Goal: Information Seeking & Learning: Understand process/instructions

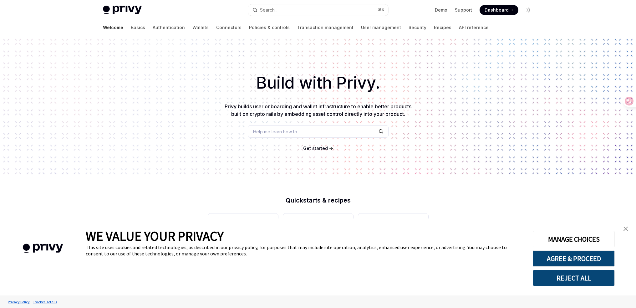
type textarea "*"
click at [494, 8] on span "Dashboard" at bounding box center [496, 10] width 24 height 6
click at [286, 7] on button "Search... ⌘ K" at bounding box center [318, 9] width 140 height 11
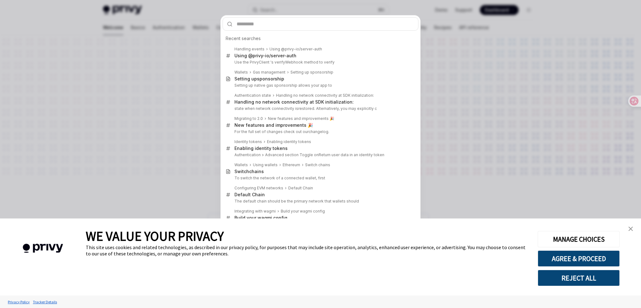
type input "**********"
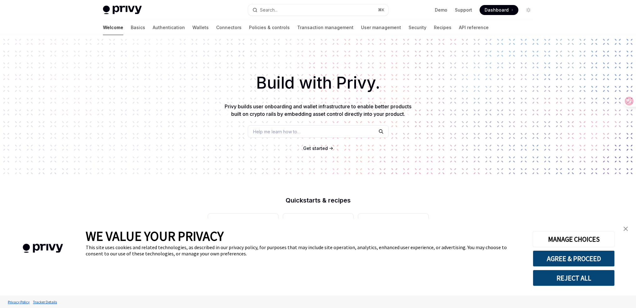
type textarea "*"
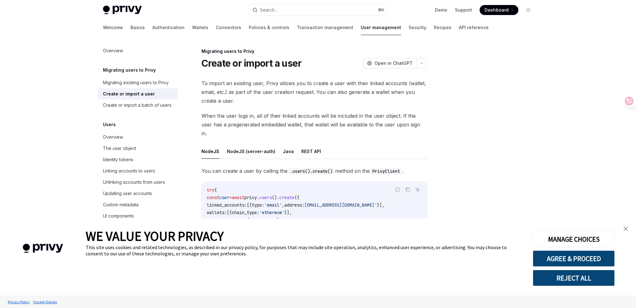
scroll to position [35, 0]
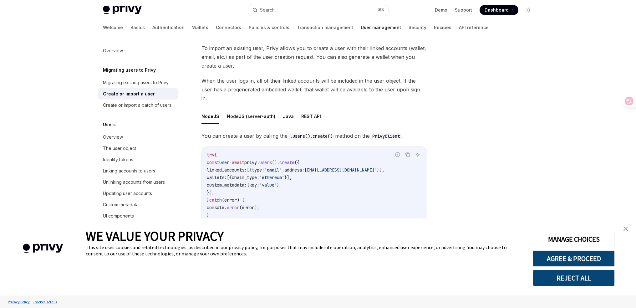
click at [335, 167] on span "'batman@privy.io'" at bounding box center [340, 170] width 73 height 6
click at [356, 167] on span "'batman@privy.io'" at bounding box center [340, 170] width 73 height 6
click at [331, 167] on span "'batman@privy.io'" at bounding box center [340, 170] width 73 height 6
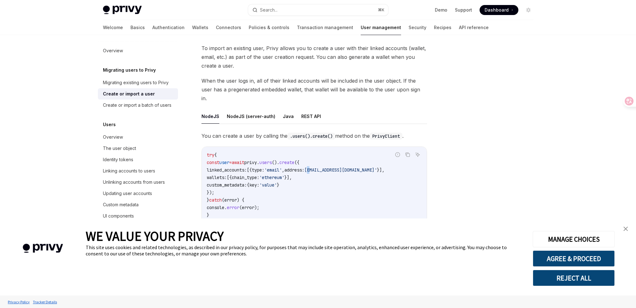
click at [331, 167] on span "'batman@privy.io'" at bounding box center [340, 170] width 73 height 6
click at [348, 167] on span "'batman@privy.io'" at bounding box center [340, 170] width 73 height 6
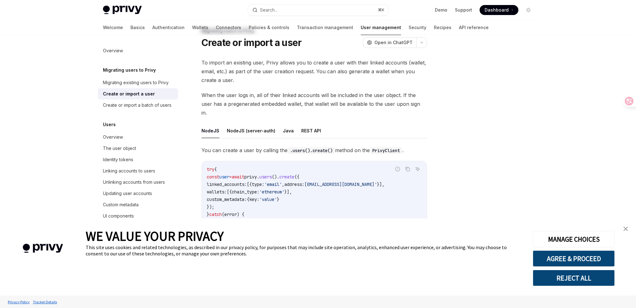
scroll to position [54, 0]
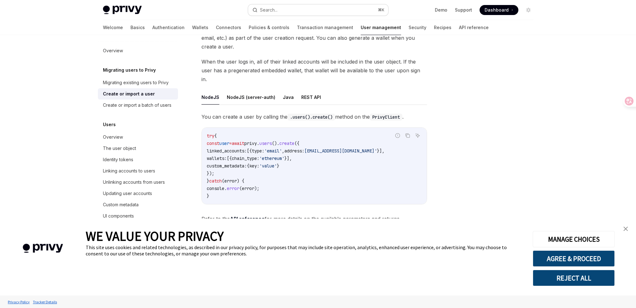
click at [336, 11] on button "Search... ⌘ K" at bounding box center [318, 9] width 140 height 11
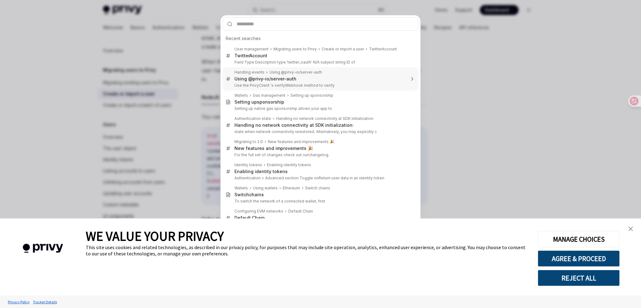
type input "**********"
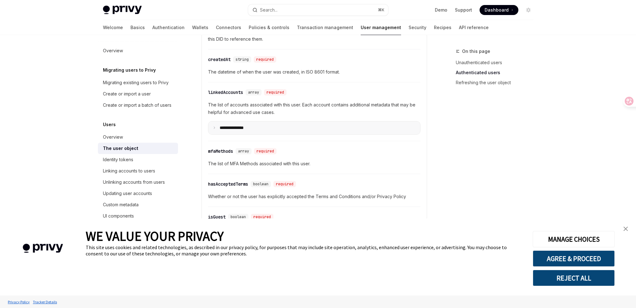
scroll to position [233, 0]
click at [241, 127] on p "**********" at bounding box center [237, 127] width 34 height 6
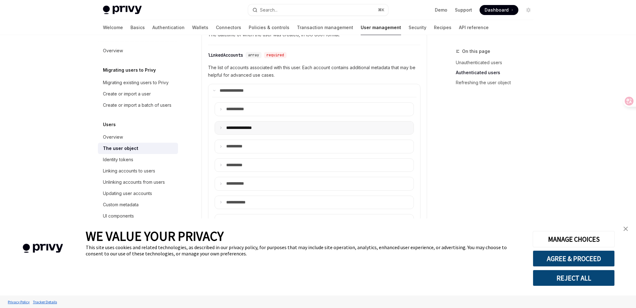
scroll to position [354, 0]
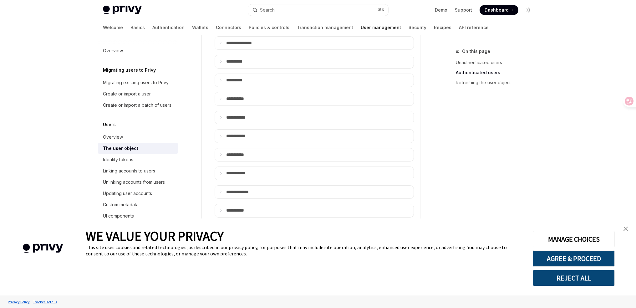
drag, startPoint x: 264, startPoint y: 121, endPoint x: 273, endPoint y: 124, distance: 9.7
click at [264, 121] on summary "**** *******" at bounding box center [314, 117] width 199 height 13
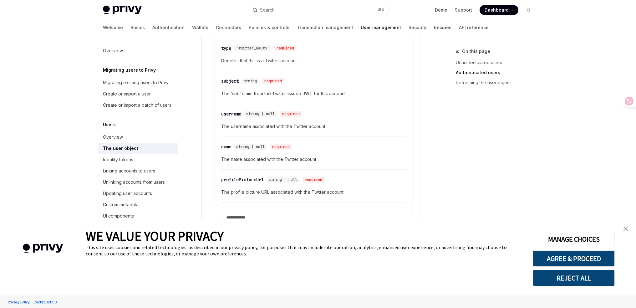
scroll to position [438, 0]
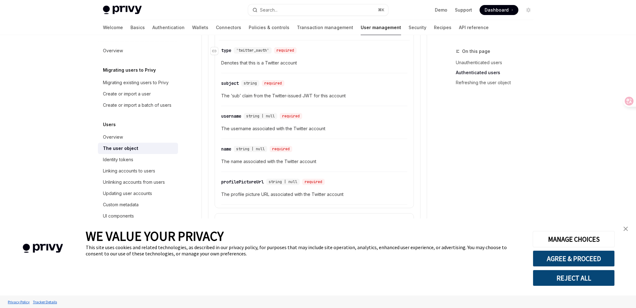
click at [262, 51] on span "'twitter_oauth'" at bounding box center [252, 50] width 33 height 5
click at [257, 49] on span "'twitter_oauth'" at bounding box center [252, 50] width 33 height 5
click at [277, 84] on div "required" at bounding box center [273, 83] width 23 height 6
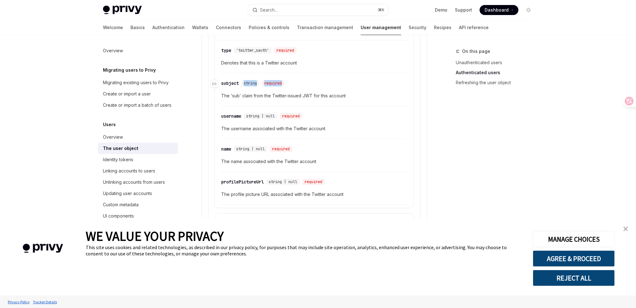
click at [277, 84] on div "required" at bounding box center [273, 83] width 23 height 6
click at [293, 118] on div "required" at bounding box center [291, 116] width 23 height 6
click at [246, 179] on div "profilePictureUrl" at bounding box center [242, 182] width 43 height 6
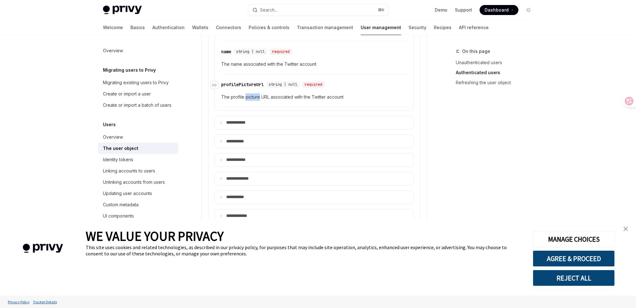
click at [246, 179] on div "**********" at bounding box center [314, 86] width 204 height 510
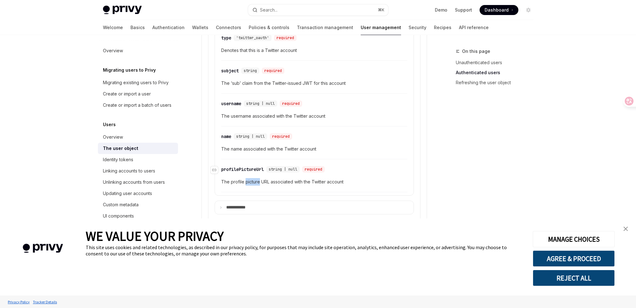
scroll to position [321, 0]
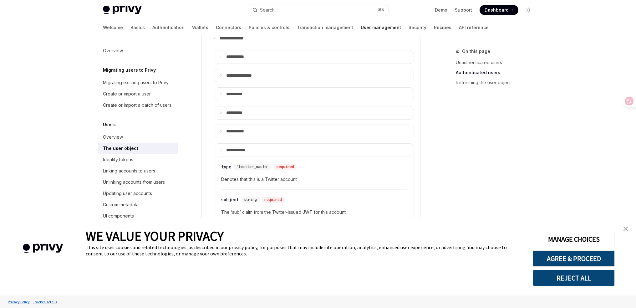
click at [626, 229] on img "close banner" at bounding box center [625, 228] width 4 height 4
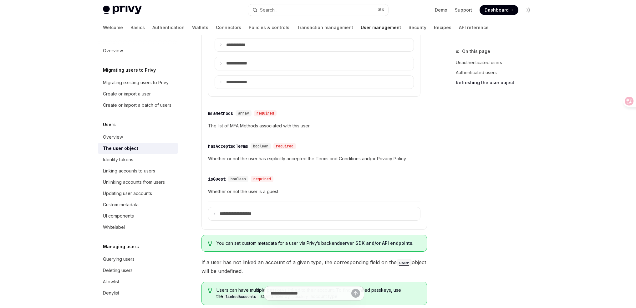
scroll to position [914, 0]
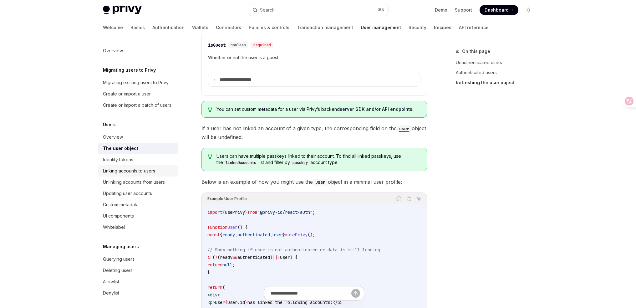
click at [157, 175] on div "Linking accounts to users" at bounding box center [138, 171] width 71 height 8
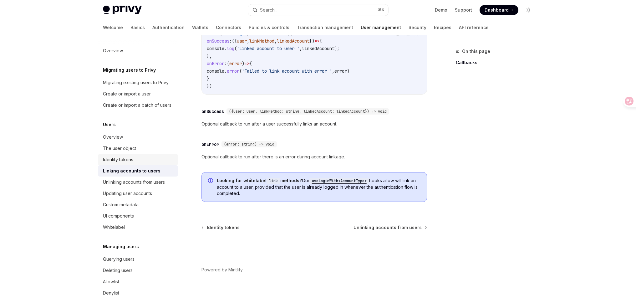
click at [136, 163] on div "Identity tokens" at bounding box center [138, 160] width 71 height 8
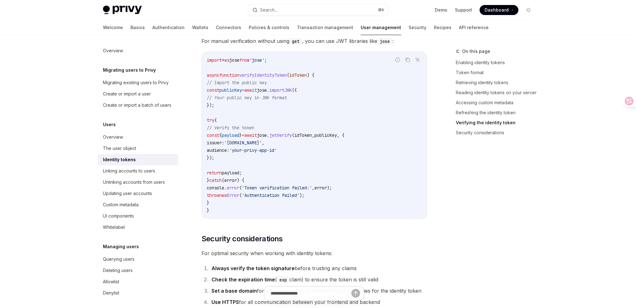
scroll to position [2059, 0]
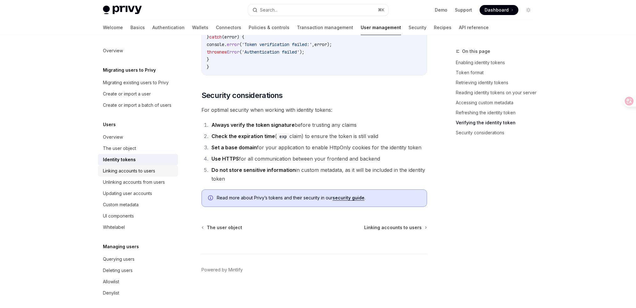
click at [154, 175] on div "Linking accounts to users" at bounding box center [129, 171] width 52 height 8
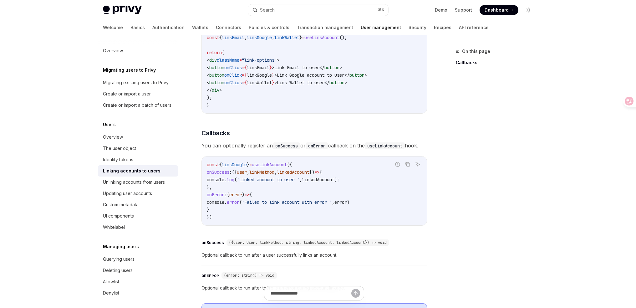
scroll to position [484, 0]
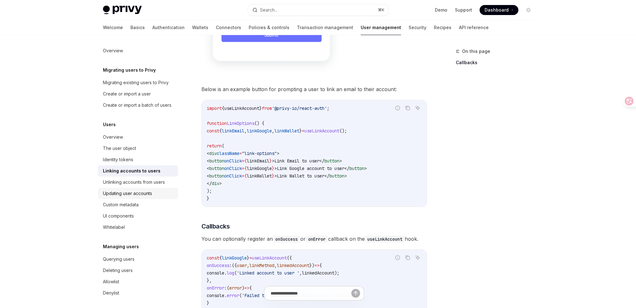
click at [154, 197] on div "Updating user accounts" at bounding box center [138, 194] width 71 height 8
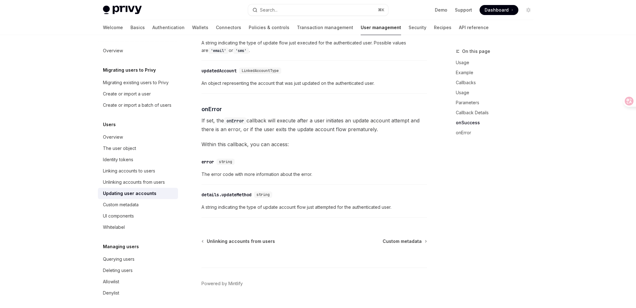
scroll to position [869, 0]
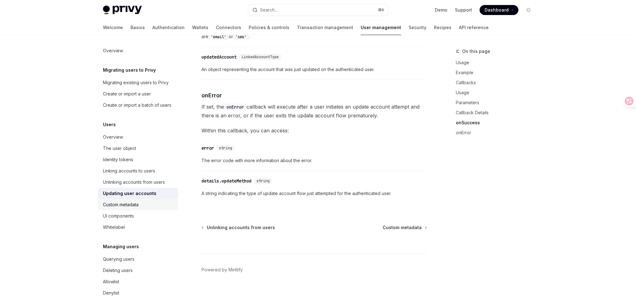
click at [142, 208] on div "Custom metadata" at bounding box center [138, 205] width 71 height 8
type textarea "*"
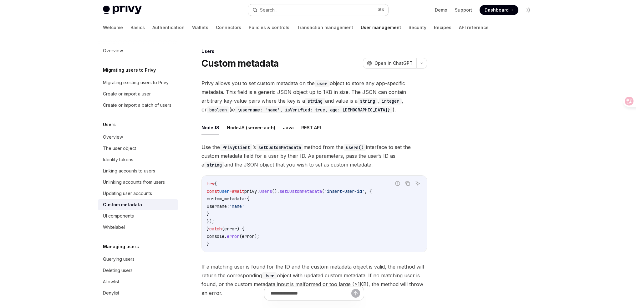
click at [298, 14] on button "Search... ⌘ K" at bounding box center [318, 9] width 140 height 11
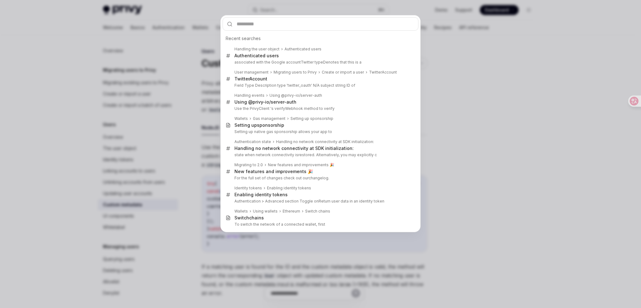
click at [302, 9] on div "Recent searches Handling the user object Authenticated users Authenticated user…" at bounding box center [320, 154] width 641 height 308
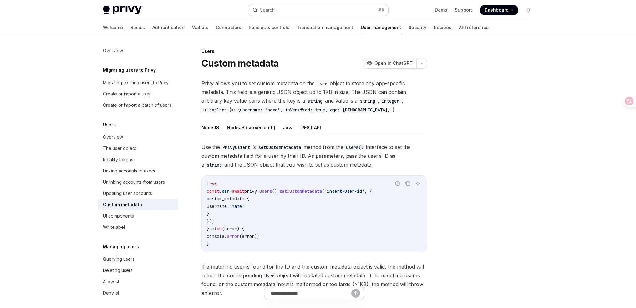
click at [281, 11] on button "Search... ⌘ K" at bounding box center [318, 9] width 140 height 11
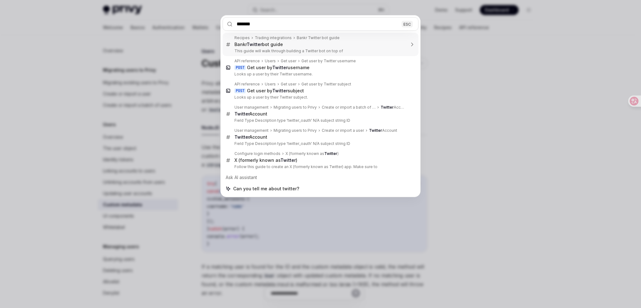
type input "*******"
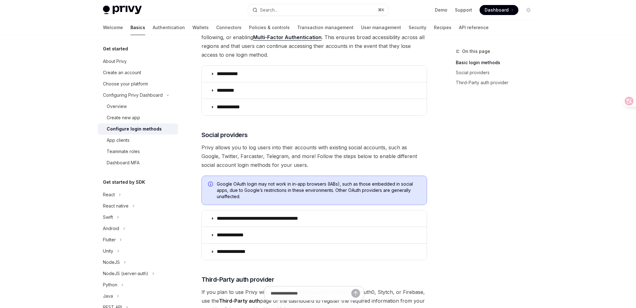
scroll to position [148, 0]
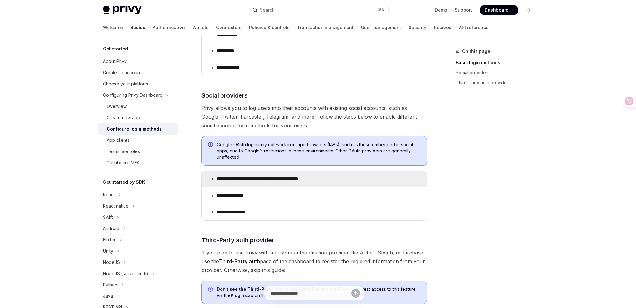
click at [258, 179] on p "**********" at bounding box center [268, 179] width 103 height 6
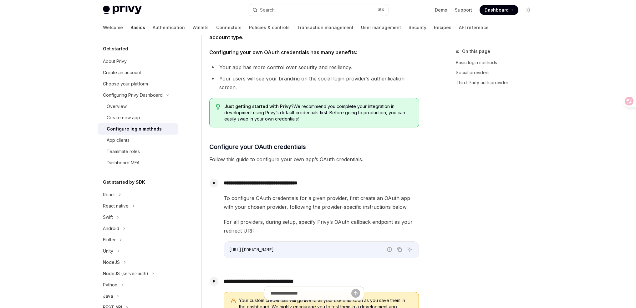
scroll to position [495, 0]
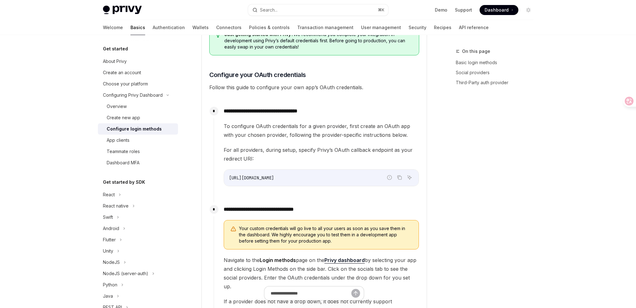
click at [274, 178] on span "[URL][DOMAIN_NAME]" at bounding box center [251, 178] width 45 height 6
click at [311, 128] on span "To configure OAuth credentials for a given provider, first create an OAuth app …" at bounding box center [321, 131] width 195 height 18
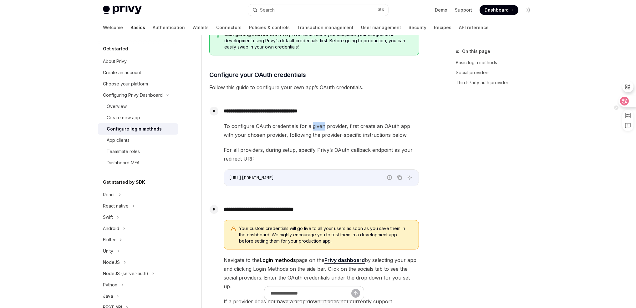
click at [626, 99] on icon at bounding box center [624, 101] width 5 height 5
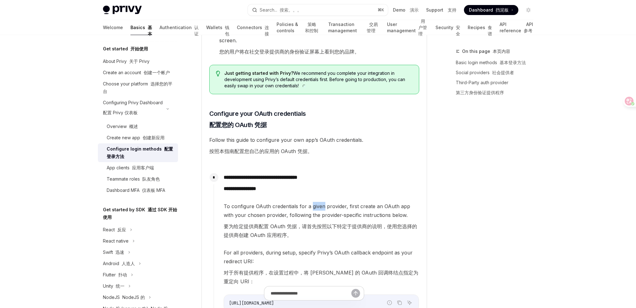
type textarea "*"
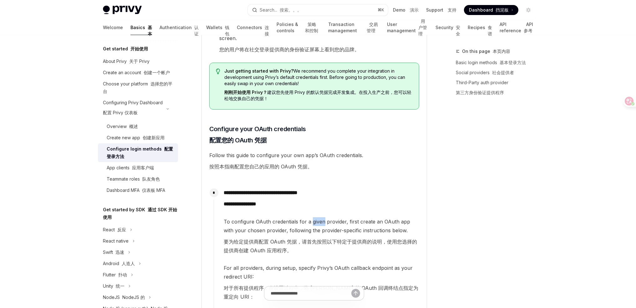
scroll to position [633, 0]
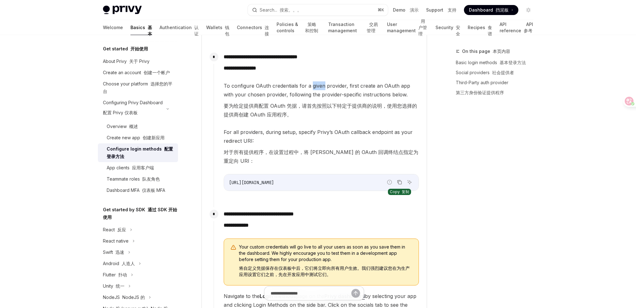
click at [398, 181] on icon "Copy the contents from the code block" at bounding box center [399, 182] width 3 height 3
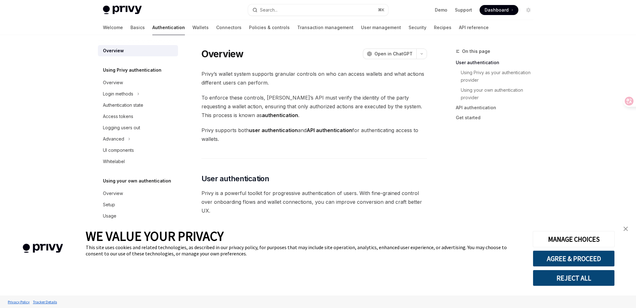
scroll to position [142, 0]
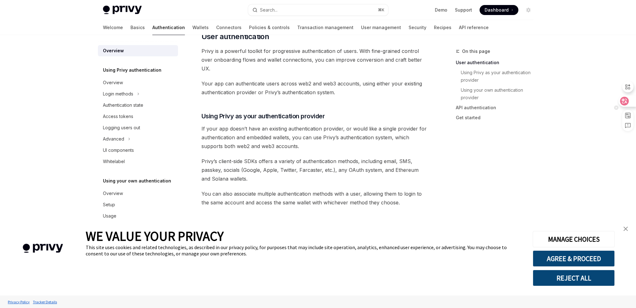
click at [620, 101] on icon at bounding box center [624, 101] width 9 height 9
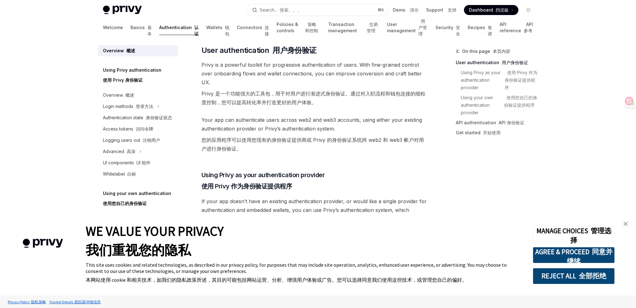
click at [626, 221] on img "close banner" at bounding box center [625, 223] width 4 height 4
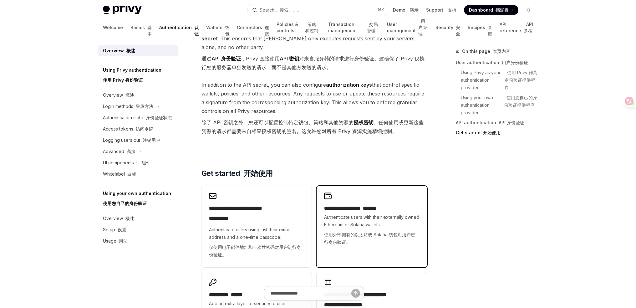
scroll to position [567, 0]
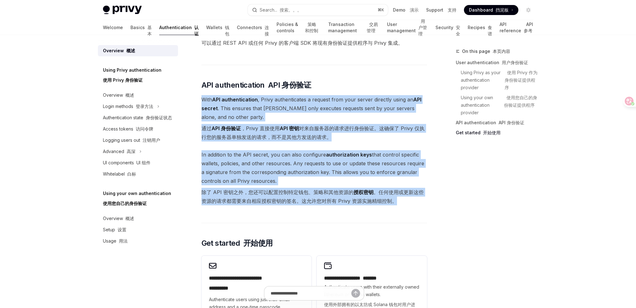
drag, startPoint x: 212, startPoint y: 103, endPoint x: 407, endPoint y: 201, distance: 218.2
click at [407, 201] on font "除了 API 密钥之外，您还可以配置控制特定钱包、策略和其他资源的 授权密钥 。任何使用或更新这些资源的请求都需要来自相应授权密钥的签名。这允许您对所有 Pr…" at bounding box center [314, 197] width 226 height 18
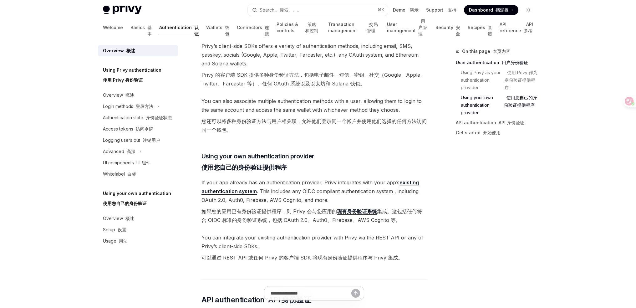
scroll to position [455, 0]
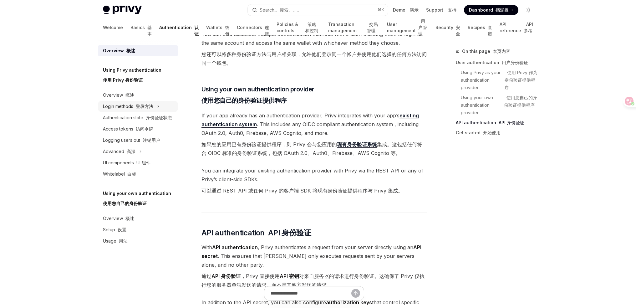
click at [143, 104] on font "登录方法" at bounding box center [145, 106] width 18 height 5
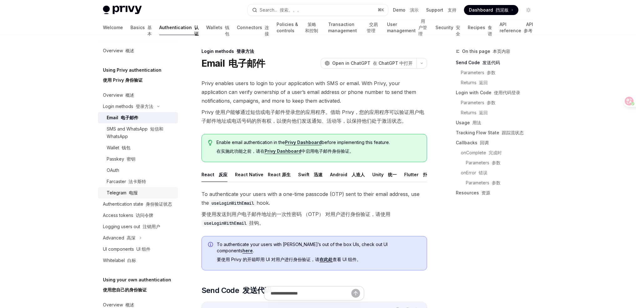
click at [142, 194] on div "Telegram 电报" at bounding box center [141, 193] width 68 height 8
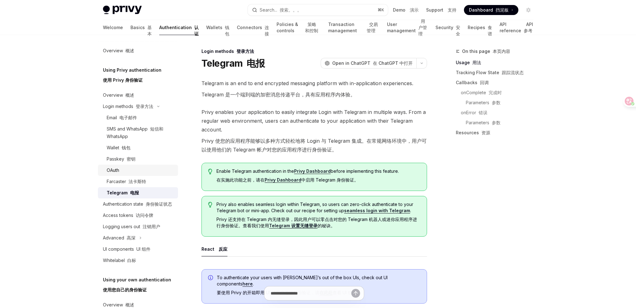
click at [132, 175] on link "OAuth" at bounding box center [138, 170] width 80 height 11
type textarea "*"
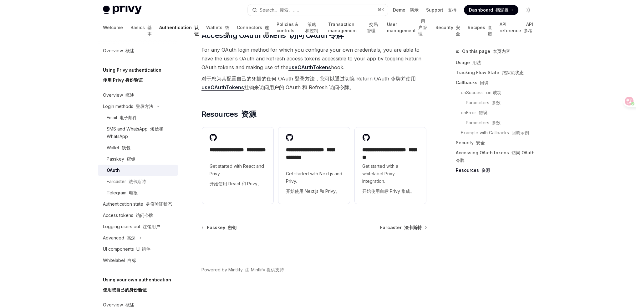
scroll to position [1732, 0]
click at [323, 10] on button "Search... 搜索。。。 ⌘ K" at bounding box center [318, 9] width 140 height 11
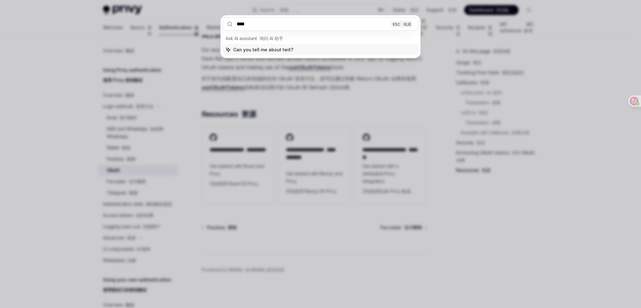
type input "*****"
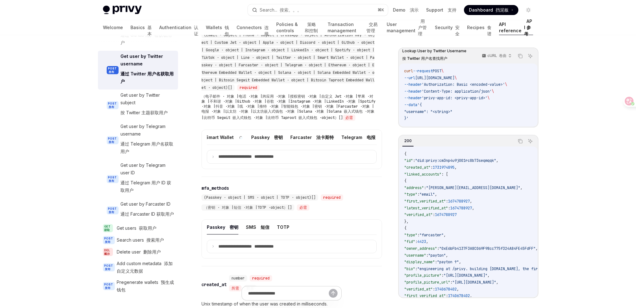
scroll to position [0, 579]
click at [627, 97] on icon at bounding box center [624, 101] width 9 height 9
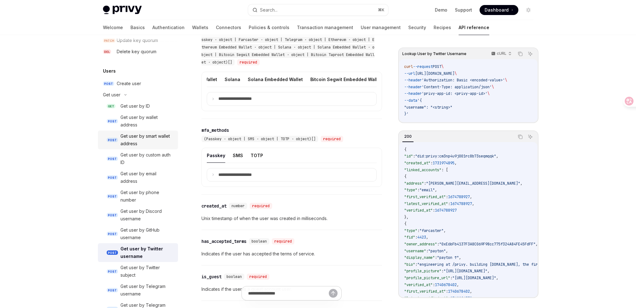
scroll to position [484, 0]
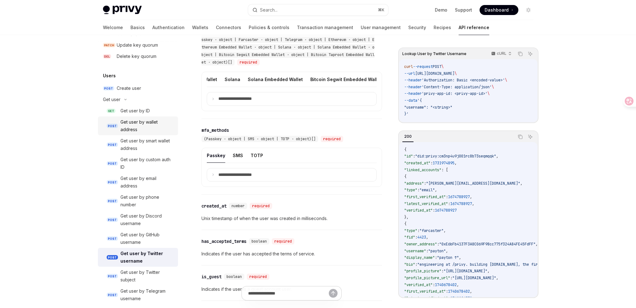
click at [150, 124] on div "Get user by wallet address" at bounding box center [147, 125] width 54 height 15
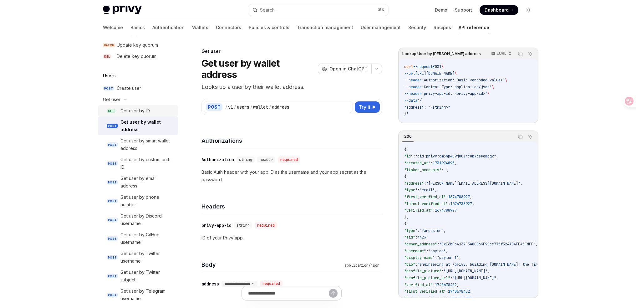
click at [150, 113] on div "Get user by ID" at bounding box center [147, 111] width 54 height 8
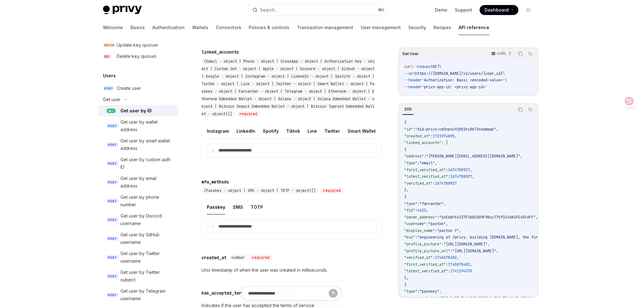
scroll to position [0, 254]
click at [311, 130] on button "Twitter" at bounding box center [319, 131] width 16 height 15
type textarea "*"
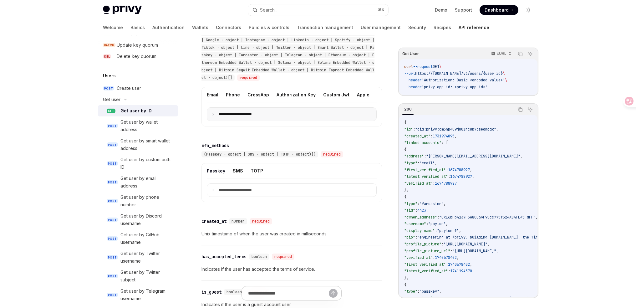
scroll to position [351, 0]
click at [243, 122] on summary "**********" at bounding box center [291, 115] width 169 height 13
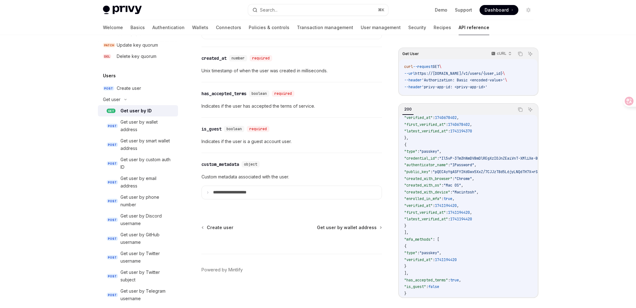
scroll to position [0, 0]
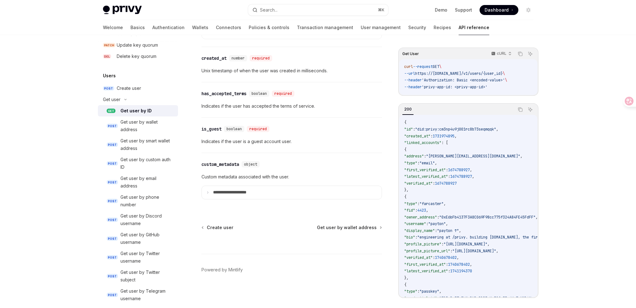
drag, startPoint x: 456, startPoint y: 162, endPoint x: 491, endPoint y: 181, distance: 39.3
click at [490, 180] on code "{ "id" : "did:privy:cm3np4u9j001rc8b73seqmqqk" , "created_at" : 1731974895 , "l…" at bounding box center [558, 277] width 309 height 317
click at [491, 181] on code "{ "id" : "did:privy:cm3np4u9j001rc8b73seqmqqk" , "created_at" : 1731974895 , "l…" at bounding box center [558, 277] width 309 height 317
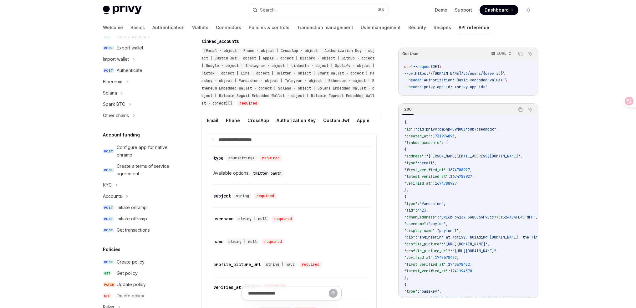
scroll to position [285, 0]
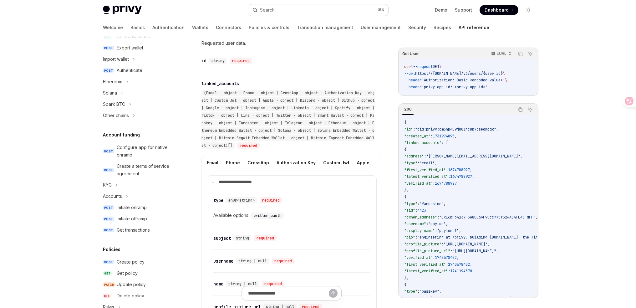
click at [302, 13] on button "Search... ⌘ K" at bounding box center [318, 9] width 140 height 11
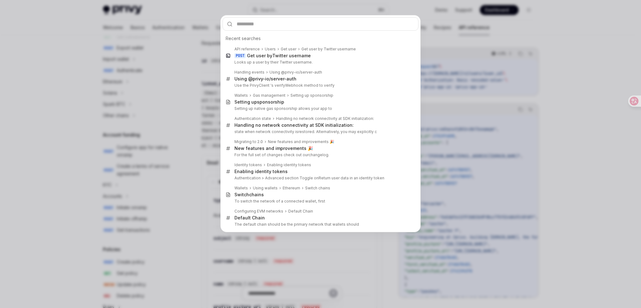
drag, startPoint x: 302, startPoint y: 13, endPoint x: 307, endPoint y: 8, distance: 7.3
click at [307, 8] on div "Recent searches API reference Users Get user Get user by Twitter username POST …" at bounding box center [320, 154] width 641 height 308
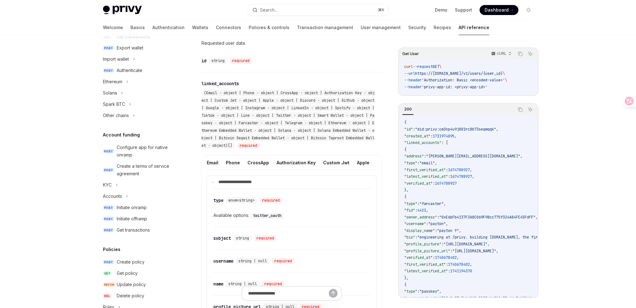
click at [311, 3] on div "Privy Docs home page Search... ⌘ K Demo Support Dashboard Dashboard Search..." at bounding box center [318, 10] width 430 height 20
click at [313, 8] on button "Search... ⌘ K" at bounding box center [318, 9] width 140 height 11
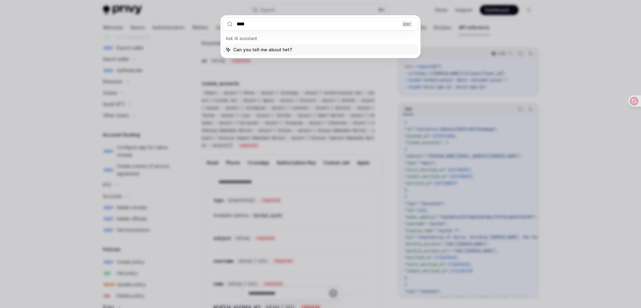
type input "*****"
type input "*******"
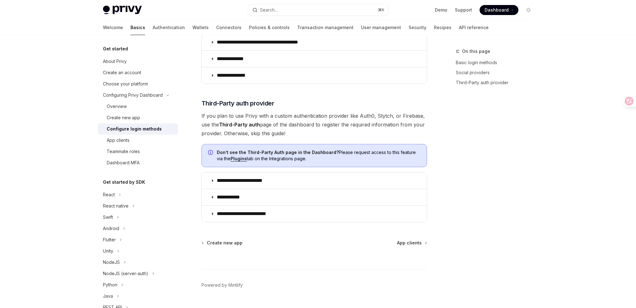
click at [632, 107] on div "**********" at bounding box center [318, 19] width 636 height 608
click at [626, 101] on icon at bounding box center [624, 101] width 5 height 5
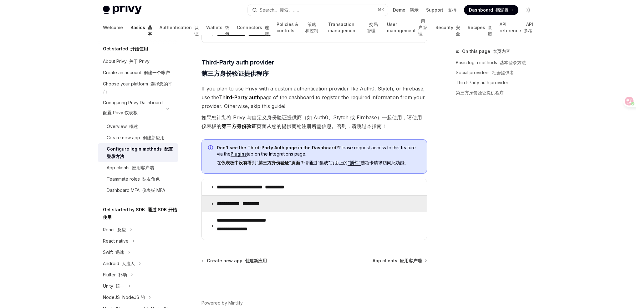
scroll to position [393, 0]
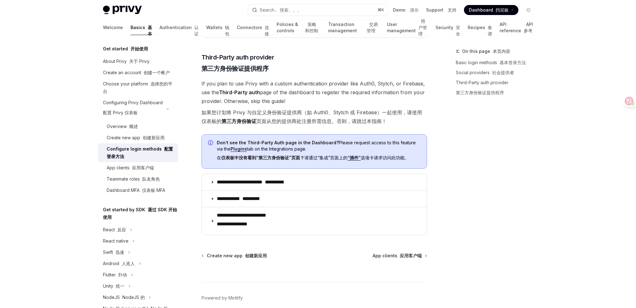
click at [295, 159] on strong "仪表板中没有看到“第三方身份验证”页面？" at bounding box center [262, 157] width 83 height 5
click at [279, 156] on strong "仪表板中没有看到“第三方身份验证”页面？" at bounding box center [262, 157] width 83 height 5
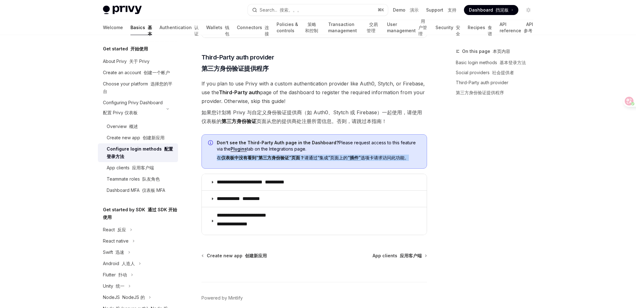
click at [279, 156] on strong "仪表板中没有看到“第三方身份验证”页面？" at bounding box center [262, 157] width 83 height 5
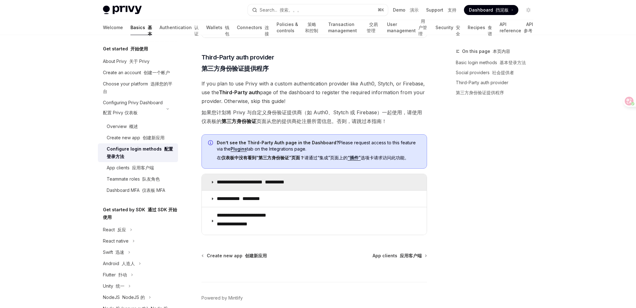
click at [284, 180] on font "**********" at bounding box center [274, 182] width 19 height 5
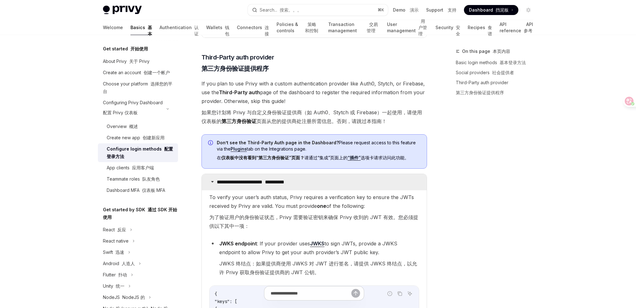
click at [284, 180] on font "**********" at bounding box center [274, 182] width 19 height 5
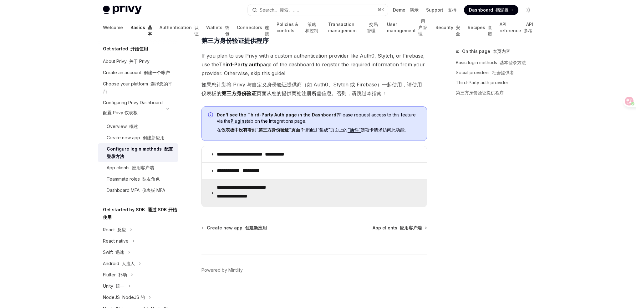
scroll to position [421, 0]
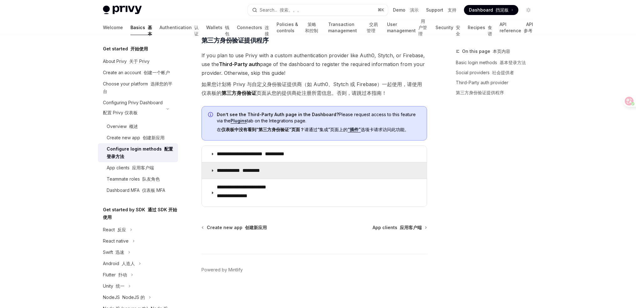
click at [283, 173] on summary "**********" at bounding box center [314, 170] width 225 height 16
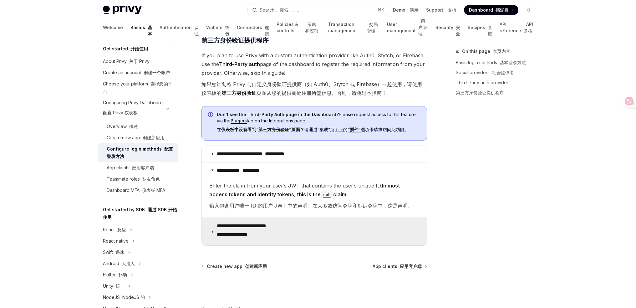
click at [280, 219] on summary "**********" at bounding box center [314, 232] width 225 height 28
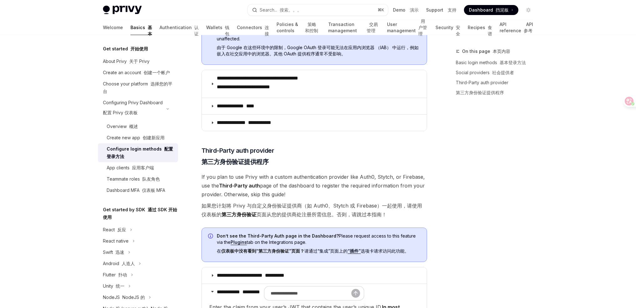
scroll to position [210, 0]
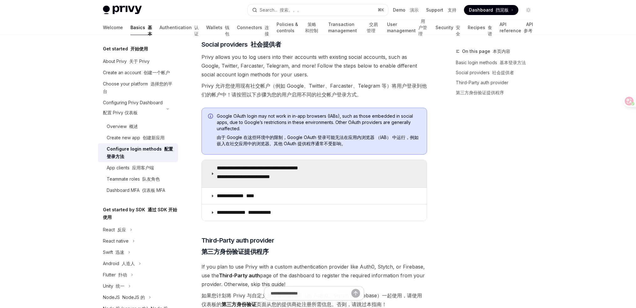
click at [270, 178] on font "**********" at bounding box center [243, 176] width 53 height 5
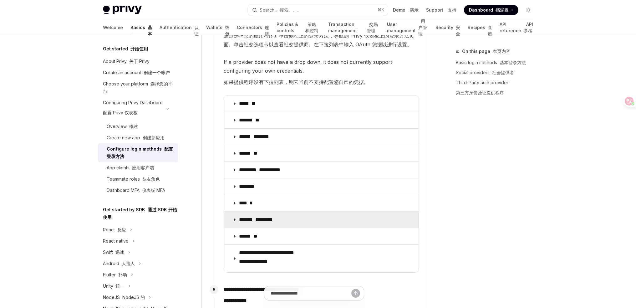
scroll to position [1078, 0]
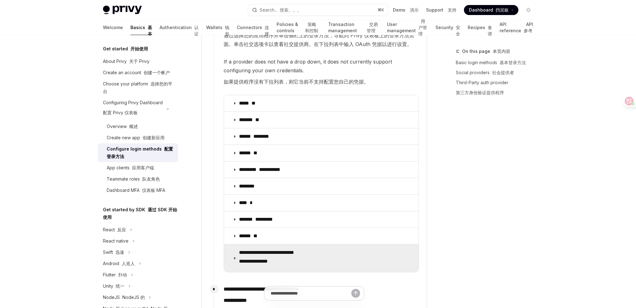
click at [318, 244] on summary "**********" at bounding box center [321, 258] width 195 height 28
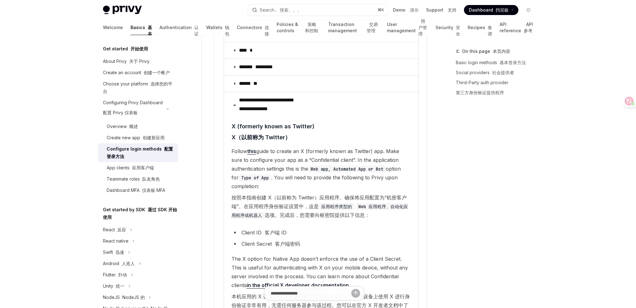
scroll to position [1237, 0]
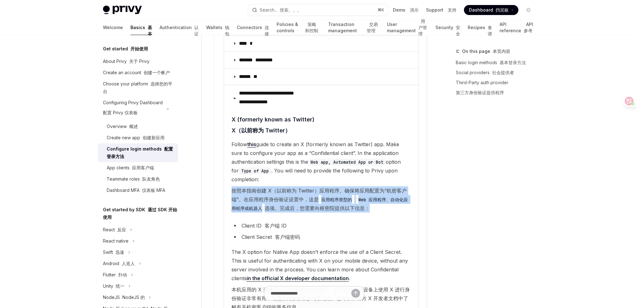
drag, startPoint x: 231, startPoint y: 172, endPoint x: 384, endPoint y: 188, distance: 153.7
click at [384, 188] on details "**********" at bounding box center [321, 215] width 195 height 261
click at [384, 188] on font "按照本指南创建 X（以前称为 Twitter）应用程序。确保将应用配置为“机密客户端”。在应用程序身份验证设置中，这是 应用程序类型的 Web 应用程序、自动…" at bounding box center [321, 199] width 180 height 26
drag, startPoint x: 392, startPoint y: 189, endPoint x: 230, endPoint y: 172, distance: 162.9
click at [230, 172] on details "**********" at bounding box center [321, 215] width 195 height 261
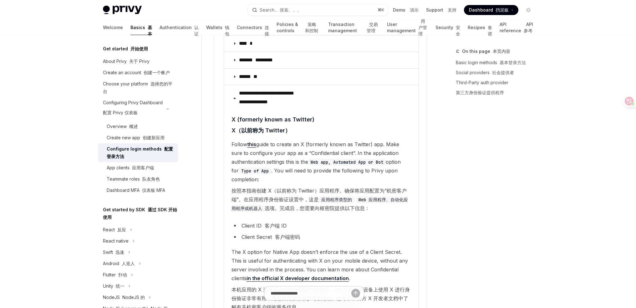
click at [230, 172] on details "**********" at bounding box center [321, 215] width 195 height 261
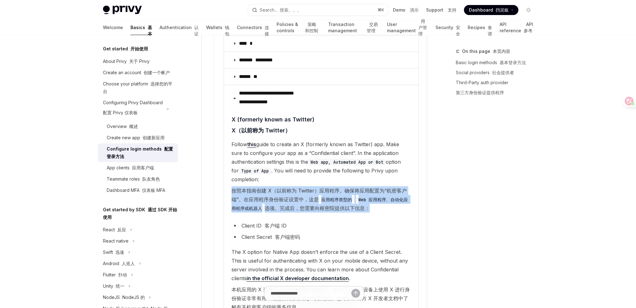
drag, startPoint x: 231, startPoint y: 170, endPoint x: 375, endPoint y: 187, distance: 145.2
click at [370, 187] on details "**********" at bounding box center [321, 215] width 195 height 261
click at [375, 187] on font "按照本指南创建 X（以前称为 Twitter）应用程序。确保将应用配置为“机密客户端”。在应用程序身份验证设置中，这是 应用程序类型的 Web 应用程序、自动…" at bounding box center [321, 199] width 180 height 26
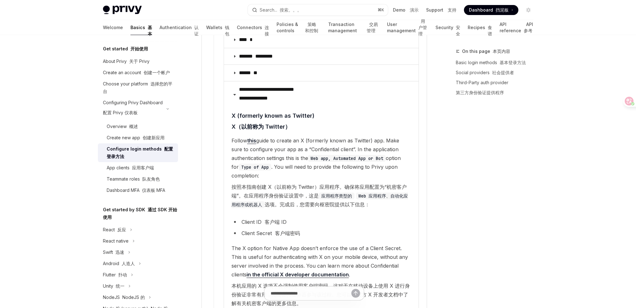
scroll to position [1352, 0]
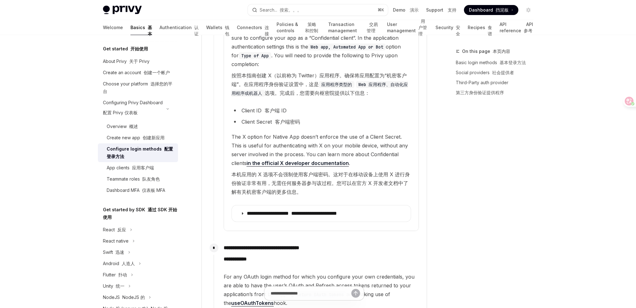
click at [308, 171] on font "本机应用的 X 选项不会强制使用客户端密码。这对于在移动设备上使用 X 进行身份验证非常有用，无需任何服务器参与该过程。您可以在官方 X 开发者文档中了解有关…" at bounding box center [320, 183] width 178 height 24
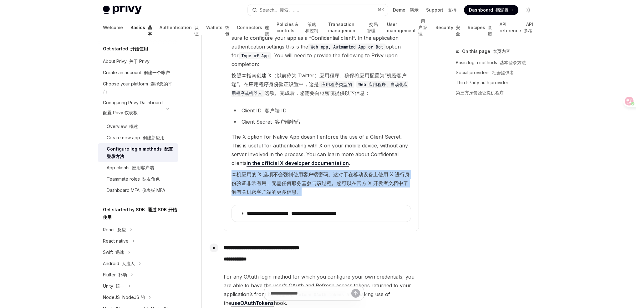
click at [308, 171] on font "本机应用的 X 选项不会强制使用客户端密码。这对于在移动设备上使用 X 进行身份验证非常有用，无需任何服务器参与该过程。您可以在官方 X 开发者文档中了解有关…" at bounding box center [320, 183] width 178 height 24
click at [332, 171] on font "本机应用的 X 选项不会强制使用客户端密码。这对于在移动设备上使用 X 进行身份验证非常有用，无需任何服务器参与该过程。您可以在官方 X 开发者文档中了解有关…" at bounding box center [320, 183] width 178 height 24
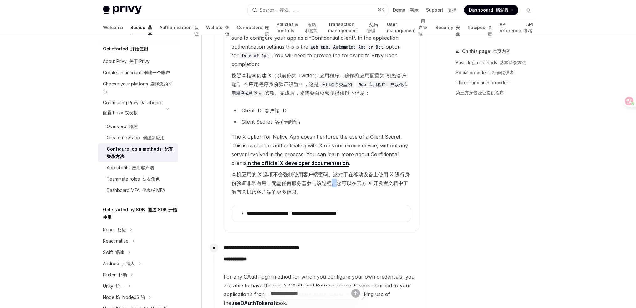
click at [332, 171] on font "本机应用的 X 选项不会强制使用客户端密码。这对于在移动设备上使用 X 进行身份验证非常有用，无需任何服务器参与该过程。您可以在官方 X 开发者文档中了解有关…" at bounding box center [320, 183] width 178 height 24
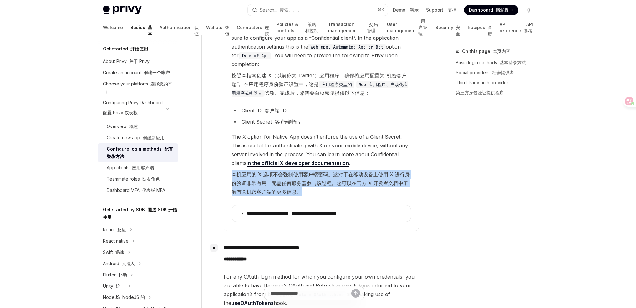
click at [332, 171] on font "本机应用的 X 选项不会强制使用客户端密码。这对于在移动设备上使用 X 进行身份验证非常有用，无需任何服务器参与该过程。您可以在官方 X 开发者文档中了解有关…" at bounding box center [320, 183] width 178 height 24
click at [297, 171] on font "本机应用的 X 选项不会强制使用客户端密码。这对于在移动设备上使用 X 进行身份验证非常有用，无需任何服务器参与该过程。您可以在官方 X 开发者文档中了解有关…" at bounding box center [320, 183] width 178 height 24
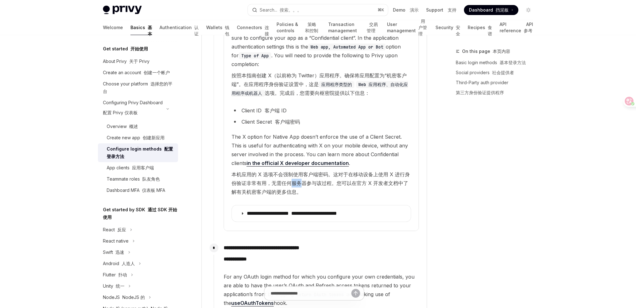
click at [297, 171] on font "本机应用的 X 选项不会强制使用客户端密码。这对于在移动设备上使用 X 进行身份验证非常有用，无需任何服务器参与该过程。您可以在官方 X 开发者文档中了解有关…" at bounding box center [320, 183] width 178 height 24
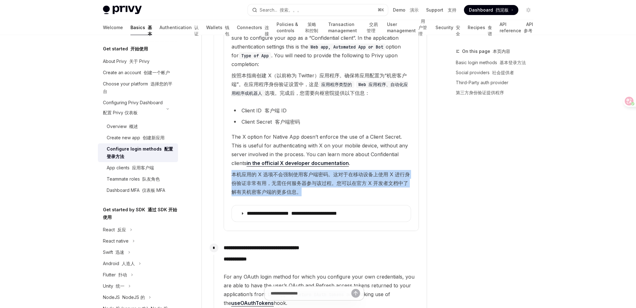
click at [297, 171] on font "本机应用的 X 选项不会强制使用客户端密码。这对于在移动设备上使用 X 进行身份验证非常有用，无需任何服务器参与该过程。您可以在官方 X 开发者文档中了解有关…" at bounding box center [320, 183] width 178 height 24
click at [329, 171] on font "本机应用的 X 选项不会强制使用客户端密码。这对于在移动设备上使用 X 进行身份验证非常有用，无需任何服务器参与该过程。您可以在官方 X 开发者文档中了解有关…" at bounding box center [320, 183] width 178 height 24
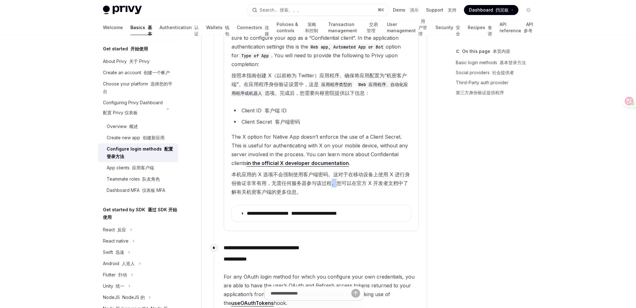
click at [329, 171] on font "本机应用的 X 选项不会强制使用客户端密码。这对于在移动设备上使用 X 进行身份验证非常有用，无需任何服务器参与该过程。您可以在官方 X 开发者文档中了解有关…" at bounding box center [320, 183] width 178 height 24
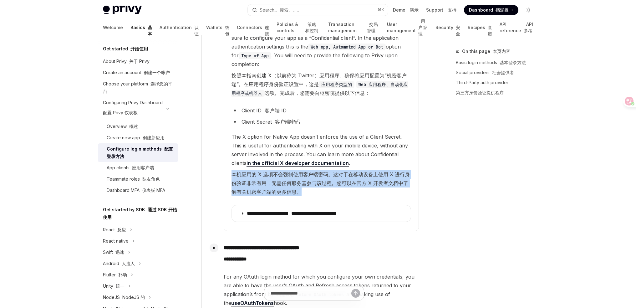
click at [329, 171] on font "本机应用的 X 选项不会强制使用客户端密码。这对于在移动设备上使用 X 进行身份验证非常有用，无需任何服务器参与该过程。您可以在官方 X 开发者文档中了解有关…" at bounding box center [320, 183] width 178 height 24
click at [352, 170] on font "本机应用的 X 选项不会强制使用客户端密码。这对于在移动设备上使用 X 进行身份验证非常有用，无需任何服务器参与该过程。您可以在官方 X 开发者文档中了解有关…" at bounding box center [321, 183] width 180 height 26
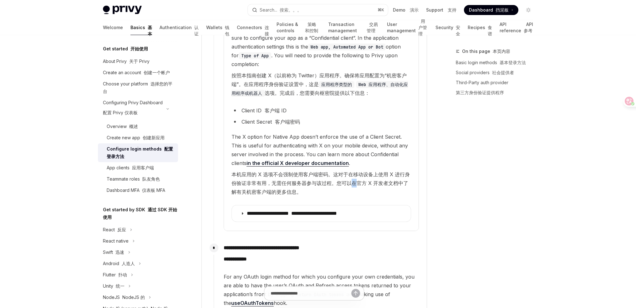
click at [352, 170] on font "本机应用的 X 选项不会强制使用客户端密码。这对于在移动设备上使用 X 进行身份验证非常有用，无需任何服务器参与该过程。您可以在官方 X 开发者文档中了解有关…" at bounding box center [321, 183] width 180 height 26
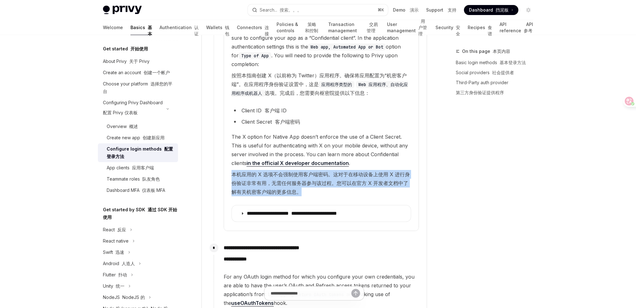
click at [352, 170] on font "本机应用的 X 选项不会强制使用客户端密码。这对于在移动设备上使用 X 进行身份验证非常有用，无需任何服务器参与该过程。您可以在官方 X 开发者文档中了解有关…" at bounding box center [321, 183] width 180 height 26
click at [375, 170] on font "本机应用的 X 选项不会强制使用客户端密码。这对于在移动设备上使用 X 进行身份验证非常有用，无需任何服务器参与该过程。您可以在官方 X 开发者文档中了解有关…" at bounding box center [321, 183] width 180 height 26
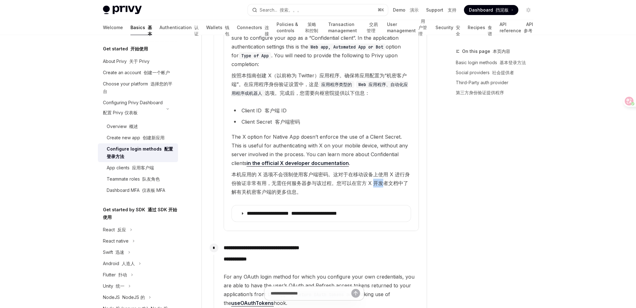
click at [375, 170] on font "本机应用的 X 选项不会强制使用客户端密码。这对于在移动设备上使用 X 进行身份验证非常有用，无需任何服务器参与该过程。您可以在官方 X 开发者文档中了解有关…" at bounding box center [321, 183] width 180 height 26
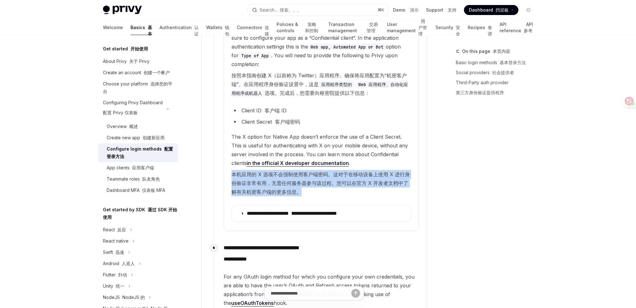
drag, startPoint x: 375, startPoint y: 162, endPoint x: 379, endPoint y: 178, distance: 16.4
click at [375, 170] on font "本机应用的 X 选项不会强制使用客户端密码。这对于在移动设备上使用 X 进行身份验证非常有用，无需任何服务器参与该过程。您可以在官方 X 开发者文档中了解有关…" at bounding box center [321, 183] width 180 height 26
click at [376, 170] on font "本机应用的 X 选项不会强制使用客户端密码。这对于在移动设备上使用 X 进行身份验证非常有用，无需任何服务器参与该过程。您可以在官方 X 开发者文档中了解有关…" at bounding box center [321, 183] width 180 height 26
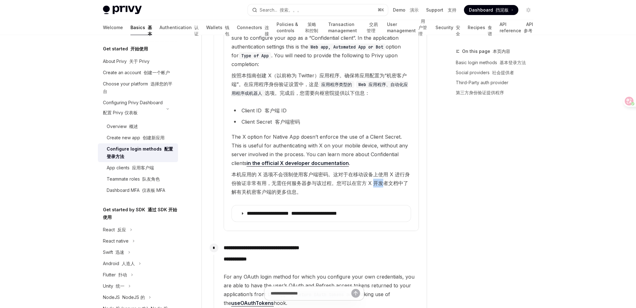
click at [376, 170] on font "本机应用的 X 选项不会强制使用客户端密码。这对于在移动设备上使用 X 进行身份验证非常有用，无需任何服务器参与该过程。您可以在官方 X 开发者文档中了解有关…" at bounding box center [321, 183] width 180 height 26
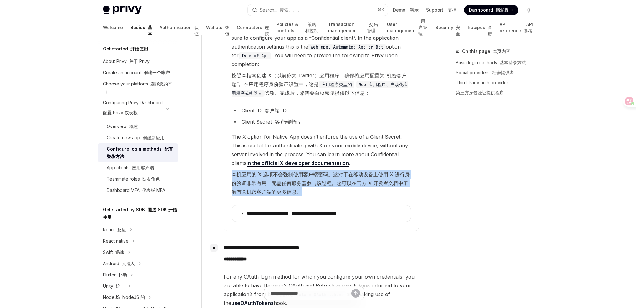
click at [376, 170] on font "本机应用的 X 选项不会强制使用客户端密码。这对于在移动设备上使用 X 进行身份验证非常有用，无需任何服务器参与该过程。您可以在官方 X 开发者文档中了解有关…" at bounding box center [321, 183] width 180 height 26
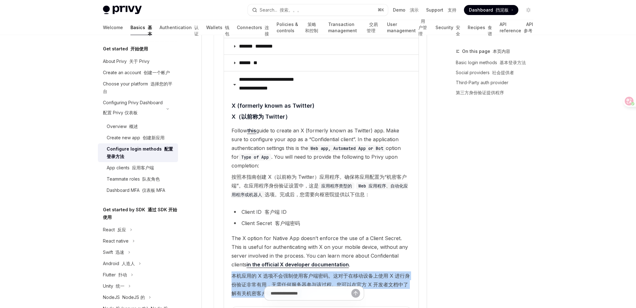
scroll to position [1332, 0]
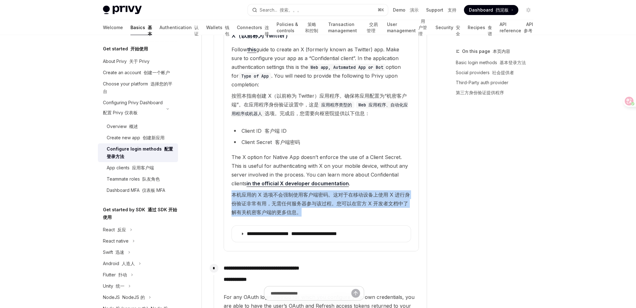
click at [301, 180] on link "in the official X developer documentation" at bounding box center [297, 183] width 102 height 7
click at [306, 191] on font "本机应用的 X 选项不会强制使用客户端密码。这对于在移动设备上使用 X 进行身份验证非常有用，无需任何服务器参与该过程。您可以在官方 X 开发者文档中了解有关…" at bounding box center [320, 203] width 178 height 24
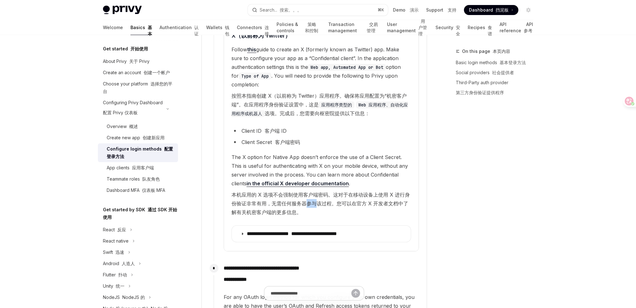
click at [306, 191] on font "本机应用的 X 选项不会强制使用客户端密码。这对于在移动设备上使用 X 进行身份验证非常有用，无需任何服务器参与该过程。您可以在官方 X 开发者文档中了解有关…" at bounding box center [320, 203] width 178 height 24
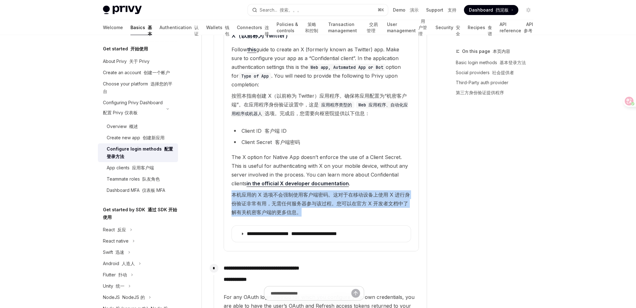
click at [306, 191] on font "本机应用的 X 选项不会强制使用客户端密码。这对于在移动设备上使用 X 进行身份验证非常有用，无需任何服务器参与该过程。您可以在官方 X 开发者文档中了解有关…" at bounding box center [320, 203] width 178 height 24
click at [286, 191] on font "本机应用的 X 选项不会强制使用客户端密码。这对于在移动设备上使用 X 进行身份验证非常有用，无需任何服务器参与该过程。您可以在官方 X 开发者文档中了解有关…" at bounding box center [320, 203] width 178 height 24
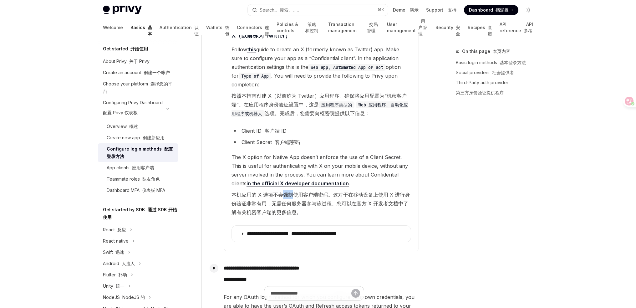
click at [286, 191] on font "本机应用的 X 选项不会强制使用客户端密码。这对于在移动设备上使用 X 进行身份验证非常有用，无需任何服务器参与该过程。您可以在官方 X 开发者文档中了解有关…" at bounding box center [320, 203] width 178 height 24
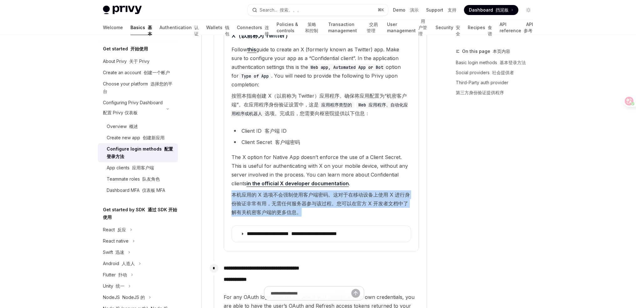
click at [286, 191] on font "本机应用的 X 选项不会强制使用客户端密码。这对于在移动设备上使用 X 进行身份验证非常有用，无需任何服务器参与该过程。您可以在官方 X 开发者文档中了解有关…" at bounding box center [320, 203] width 178 height 24
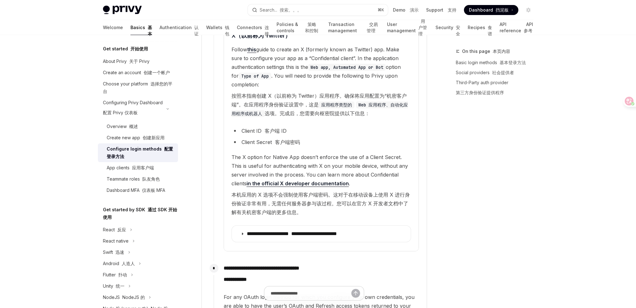
click at [300, 153] on span "The X option for Native App doesn’t enforce the use of a Client Secret. This is…" at bounding box center [321, 186] width 180 height 66
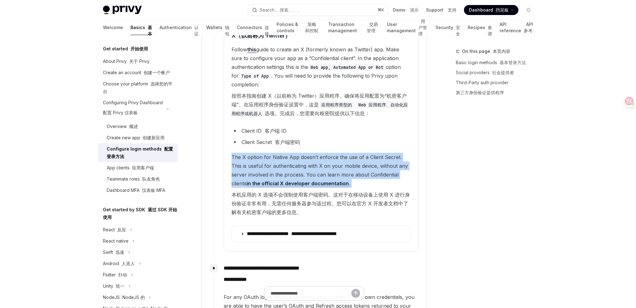
click at [300, 153] on span "The X option for Native App doesn’t enforce the use of a Client Secret. This is…" at bounding box center [321, 186] width 180 height 66
click at [283, 153] on span "The X option for Native App doesn’t enforce the use of a Client Secret. This is…" at bounding box center [321, 186] width 180 height 66
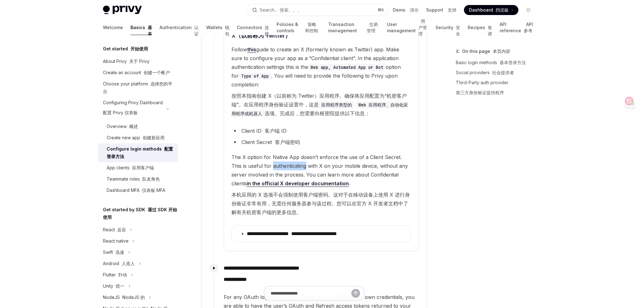
click at [283, 153] on span "The X option for Native App doesn’t enforce the use of a Client Secret. This is…" at bounding box center [321, 186] width 180 height 66
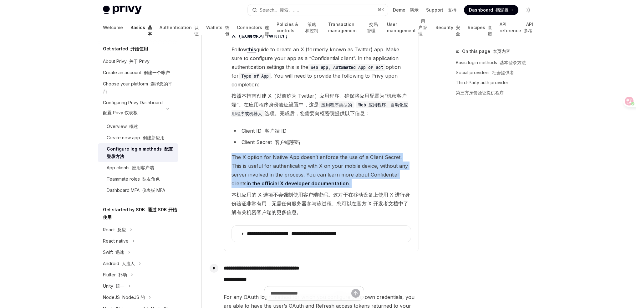
click at [283, 153] on span "The X option for Native App doesn’t enforce the use of a Client Secret. This is…" at bounding box center [321, 186] width 180 height 66
click at [307, 153] on span "The X option for Native App doesn’t enforce the use of a Client Secret. This is…" at bounding box center [321, 186] width 180 height 66
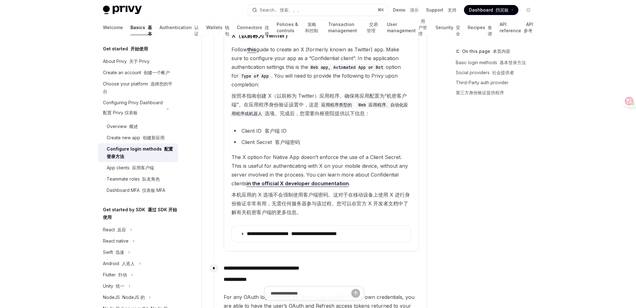
click at [610, 50] on div "Privy Docs home page Search... 搜索。。。 ⌘ K Demo 演示 Support 支持 Dashboard Dashboard…" at bounding box center [318, 92] width 636 height 2849
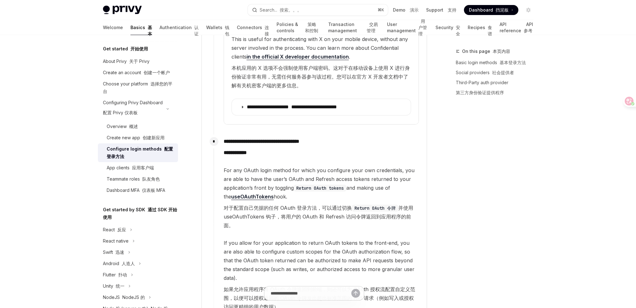
scroll to position [1462, 0]
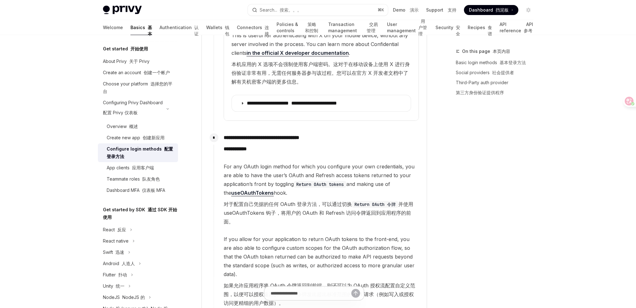
drag, startPoint x: 235, startPoint y: 146, endPoint x: 318, endPoint y: 175, distance: 88.0
click at [318, 175] on span "For any OAuth login method for which you configure your own credentials, you ar…" at bounding box center [321, 195] width 195 height 66
click at [282, 201] on font "对于配置自己凭据的任何 OAuth 登录方法，可以通过切换 Return OAuth 令牌 并使用 useOAuthTokens 钩子，将用户的 OAuth …" at bounding box center [319, 213] width 190 height 24
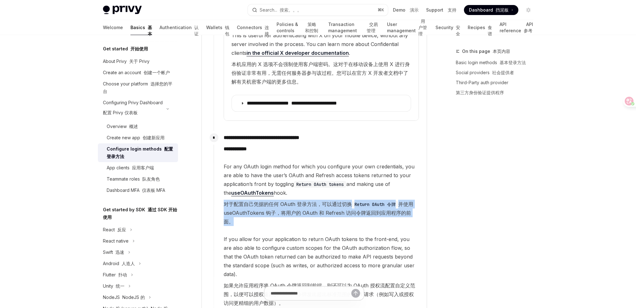
click at [282, 201] on font "对于配置自己凭据的任何 OAuth 登录方法，可以通过切换 Return OAuth 令牌 并使用 useOAuthTokens 钩子，将用户的 OAuth …" at bounding box center [319, 213] width 190 height 24
click at [295, 201] on font "对于配置自己凭据的任何 OAuth 登录方法，可以通过切换 Return OAuth 令牌 并使用 useOAuthTokens 钩子，将用户的 OAuth …" at bounding box center [319, 213] width 190 height 24
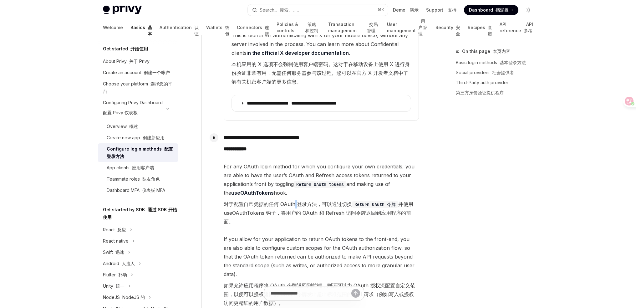
click at [295, 201] on font "对于配置自己凭据的任何 OAuth 登录方法，可以通过切换 Return OAuth 令牌 并使用 useOAuthTokens 钩子，将用户的 OAuth …" at bounding box center [319, 213] width 190 height 24
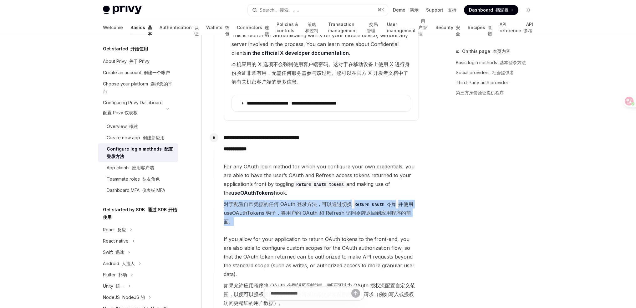
click at [295, 201] on font "对于配置自己凭据的任何 OAuth 登录方法，可以通过切换 Return OAuth 令牌 并使用 useOAuthTokens 钩子，将用户的 OAuth …" at bounding box center [319, 213] width 190 height 24
click at [317, 201] on font "对于配置自己凭据的任何 OAuth 登录方法，可以通过切换 Return OAuth 令牌 并使用 useOAuthTokens 钩子，将用户的 OAuth …" at bounding box center [319, 213] width 190 height 24
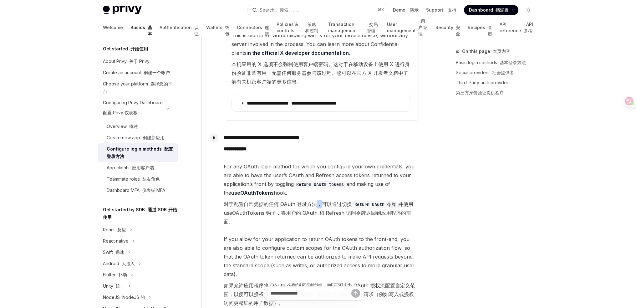
click at [317, 201] on font "对于配置自己凭据的任何 OAuth 登录方法，可以通过切换 Return OAuth 令牌 并使用 useOAuthTokens 钩子，将用户的 OAuth …" at bounding box center [319, 213] width 190 height 24
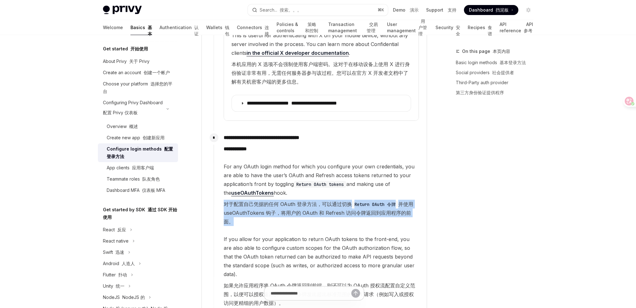
click at [317, 201] on font "对于配置自己凭据的任何 OAuth 登录方法，可以通过切换 Return OAuth 令牌 并使用 useOAuthTokens 钩子，将用户的 OAuth …" at bounding box center [319, 213] width 190 height 24
click at [297, 201] on font "对于配置自己凭据的任何 OAuth 登录方法，可以通过切换 Return OAuth 令牌 并使用 useOAuthTokens 钩子，将用户的 OAuth …" at bounding box center [319, 213] width 190 height 24
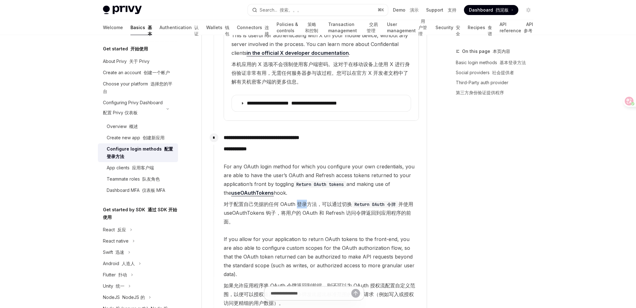
click at [297, 201] on font "对于配置自己凭据的任何 OAuth 登录方法，可以通过切换 Return OAuth 令牌 并使用 useOAuthTokens 钩子，将用户的 OAuth …" at bounding box center [319, 213] width 190 height 24
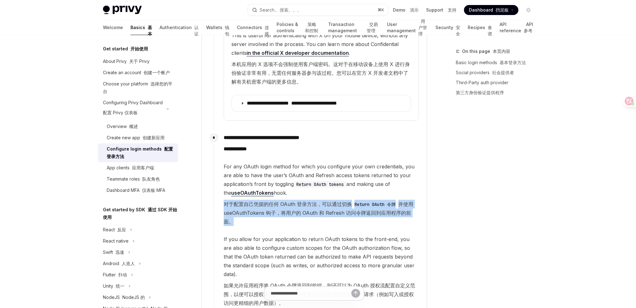
click at [297, 201] on font "对于配置自己凭据的任何 OAuth 登录方法，可以通过切换 Return OAuth 令牌 并使用 useOAuthTokens 钩子，将用户的 OAuth …" at bounding box center [319, 213] width 190 height 24
click at [316, 201] on font "对于配置自己凭据的任何 OAuth 登录方法，可以通过切换 Return OAuth 令牌 并使用 useOAuthTokens 钩子，将用户的 OAuth …" at bounding box center [319, 213] width 190 height 24
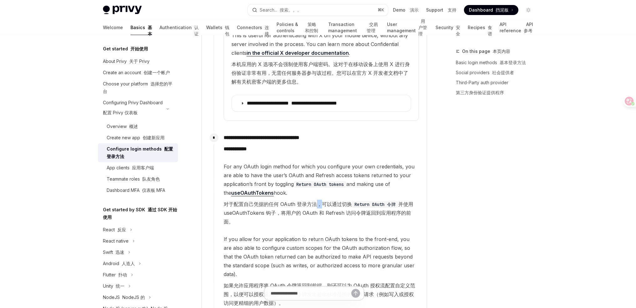
click at [316, 201] on font "对于配置自己凭据的任何 OAuth 登录方法，可以通过切换 Return OAuth 令牌 并使用 useOAuthTokens 钩子，将用户的 OAuth …" at bounding box center [319, 213] width 190 height 24
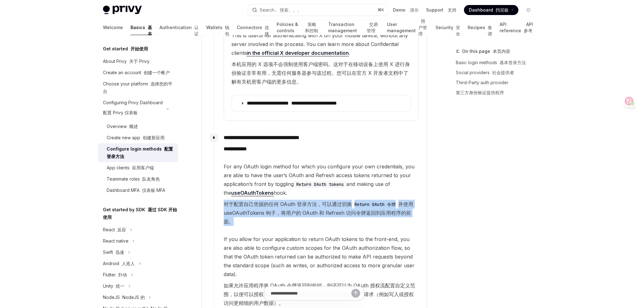
click at [316, 201] on font "对于配置自己凭据的任何 OAuth 登录方法，可以通过切换 Return OAuth 令牌 并使用 useOAuthTokens 钩子，将用户的 OAuth …" at bounding box center [319, 213] width 190 height 24
click at [291, 201] on font "对于配置自己凭据的任何 OAuth 登录方法，可以通过切换 Return OAuth 令牌 并使用 useOAuthTokens 钩子，将用户的 OAuth …" at bounding box center [319, 213] width 190 height 24
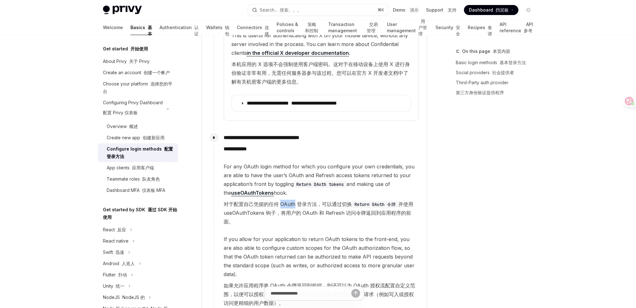
click at [291, 201] on font "对于配置自己凭据的任何 OAuth 登录方法，可以通过切换 Return OAuth 令牌 并使用 useOAuthTokens 钩子，将用户的 OAuth …" at bounding box center [319, 213] width 190 height 24
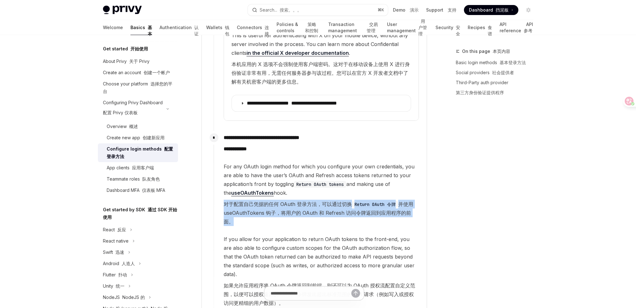
click at [291, 201] on font "对于配置自己凭据的任何 OAuth 登录方法，可以通过切换 Return OAuth 令牌 并使用 useOAuthTokens 钩子，将用户的 OAuth …" at bounding box center [319, 213] width 190 height 24
click at [274, 201] on font "对于配置自己凭据的任何 OAuth 登录方法，可以通过切换 Return OAuth 令牌 并使用 useOAuthTokens 钩子，将用户的 OAuth …" at bounding box center [319, 213] width 190 height 24
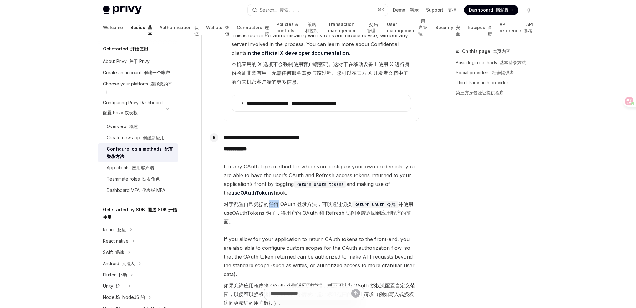
click at [274, 201] on font "对于配置自己凭据的任何 OAuth 登录方法，可以通过切换 Return OAuth 令牌 并使用 useOAuthTokens 钩子，将用户的 OAuth …" at bounding box center [319, 213] width 190 height 24
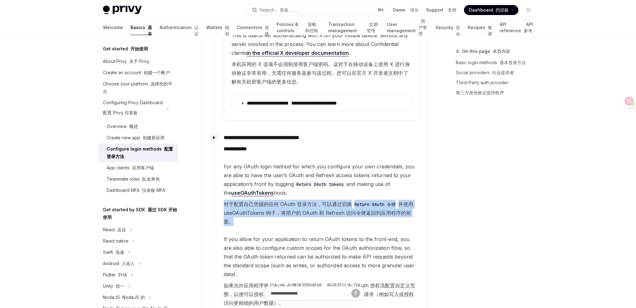
click at [274, 201] on font "对于配置自己凭据的任何 OAuth 登录方法，可以通过切换 Return OAuth 令牌 并使用 useOAuthTokens 钩子，将用户的 OAuth …" at bounding box center [319, 213] width 190 height 24
click at [304, 201] on font "对于配置自己凭据的任何 OAuth 登录方法，可以通过切换 Return OAuth 令牌 并使用 useOAuthTokens 钩子，将用户的 OAuth …" at bounding box center [319, 213] width 190 height 24
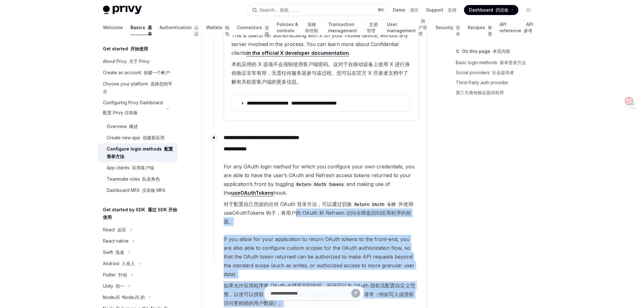
drag, startPoint x: 295, startPoint y: 195, endPoint x: 400, endPoint y: 271, distance: 129.1
click at [400, 271] on div "For any OAuth login method for which you configure your own credentials, you ar…" at bounding box center [321, 265] width 195 height 207
click at [400, 281] on font "如果允许应用程序将 OAuth 令牌返回到前端，则还可以为 OAuth 授权流配置自定义范围，以便可以授权返回的 OAuth 令牌发出超出标准范围的 API …" at bounding box center [321, 294] width 195 height 26
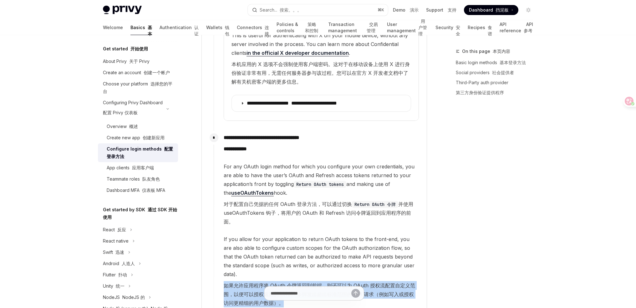
drag, startPoint x: 401, startPoint y: 270, endPoint x: 222, endPoint y: 244, distance: 180.7
click at [220, 244] on div "**********" at bounding box center [316, 252] width 205 height 243
click at [232, 282] on font "如果允许应用程序将 OAuth 令牌返回到前端，则还可以为 OAuth 授权流配置自定义范围，以便可以授权返回的 OAuth 令牌发出超出标准范围的 API …" at bounding box center [319, 294] width 191 height 24
drag, startPoint x: 220, startPoint y: 248, endPoint x: 345, endPoint y: 267, distance: 126.9
click at [345, 267] on div "**********" at bounding box center [316, 252] width 205 height 243
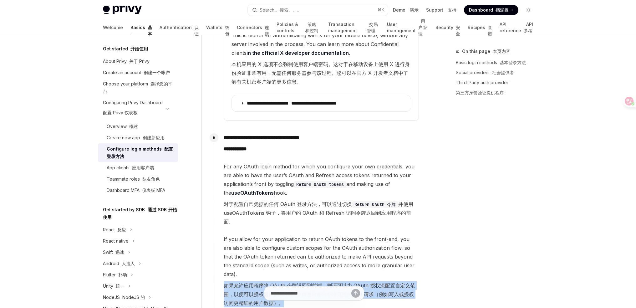
drag, startPoint x: 346, startPoint y: 267, endPoint x: 358, endPoint y: 268, distance: 12.8
click at [347, 281] on font "如果允许应用程序将 OAuth 令牌返回到前端，则还可以为 OAuth 授权流配置自定义范围，以便可以授权返回的 OAuth 令牌发出超出标准范围的 API …" at bounding box center [321, 294] width 195 height 26
drag, startPoint x: 358, startPoint y: 268, endPoint x: 210, endPoint y: 251, distance: 149.2
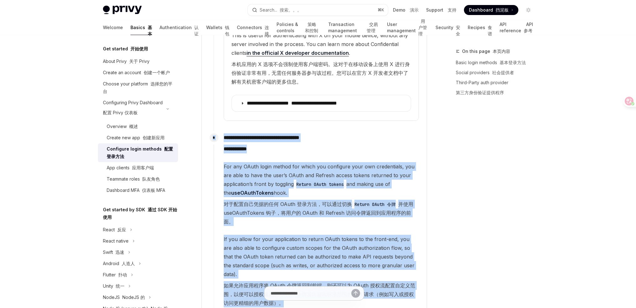
drag, startPoint x: 216, startPoint y: 251, endPoint x: 308, endPoint y: 266, distance: 93.5
click at [306, 266] on div "**********" at bounding box center [316, 256] width 205 height 250
click at [308, 281] on font "如果允许应用程序将 OAuth 令牌返回到前端，则还可以为 OAuth 授权流配置自定义范围，以便可以授权返回的 OAuth 令牌发出超出标准范围的 API …" at bounding box center [321, 294] width 195 height 26
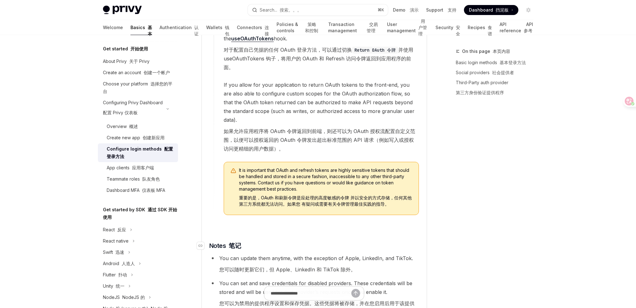
scroll to position [1510, 0]
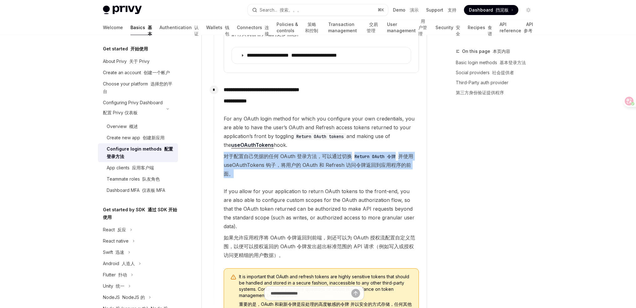
drag, startPoint x: 218, startPoint y: 136, endPoint x: 419, endPoint y: 148, distance: 201.1
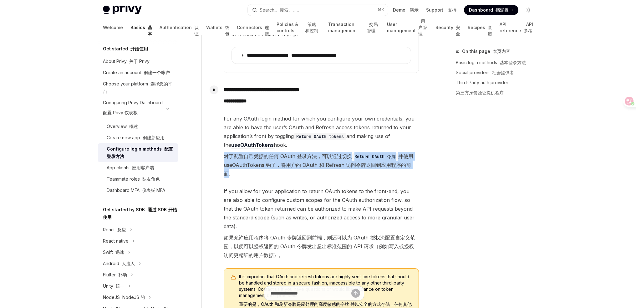
drag, startPoint x: 416, startPoint y: 146, endPoint x: 218, endPoint y: 141, distance: 198.0
click at [217, 141] on div "**********" at bounding box center [316, 204] width 205 height 243
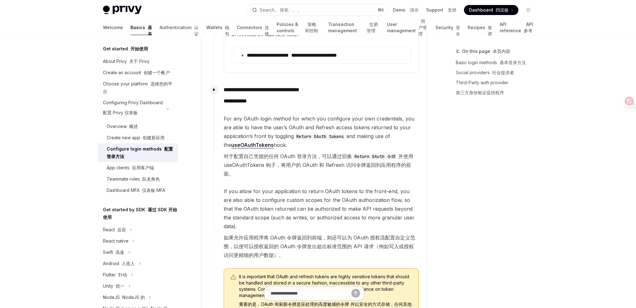
click at [221, 140] on div "**********" at bounding box center [316, 204] width 205 height 243
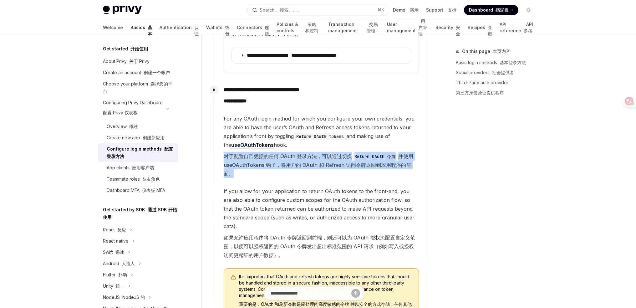
drag, startPoint x: 222, startPoint y: 137, endPoint x: 418, endPoint y: 145, distance: 196.0
click at [418, 145] on div "**********" at bounding box center [316, 204] width 205 height 243
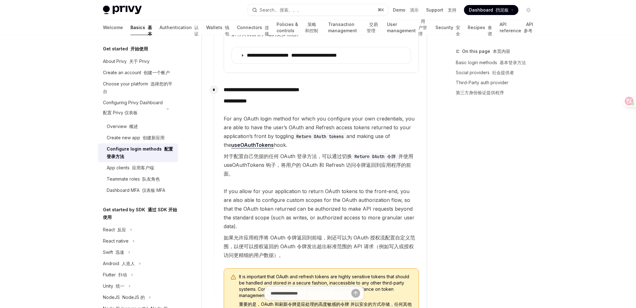
click at [413, 153] on font "对于配置自己凭据的任何 OAuth 登录方法，可以通过切换 Return OAuth 令牌 并使用 useOAuthTokens 钩子，将用户的 OAuth …" at bounding box center [319, 165] width 190 height 24
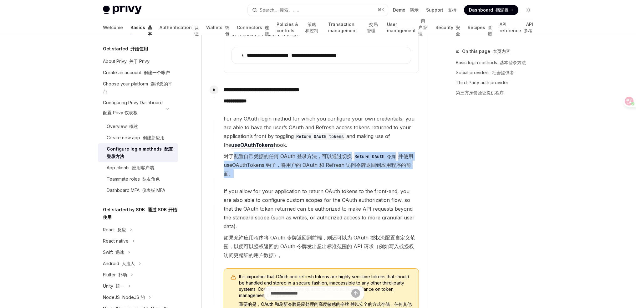
drag, startPoint x: 417, startPoint y: 148, endPoint x: 220, endPoint y: 141, distance: 197.5
click at [230, 153] on font "对于配置自己凭据的任何 OAuth 登录方法，可以通过切换 Return OAuth 令牌 并使用 useOAuthTokens 钩子，将用户的 OAuth …" at bounding box center [319, 165] width 190 height 24
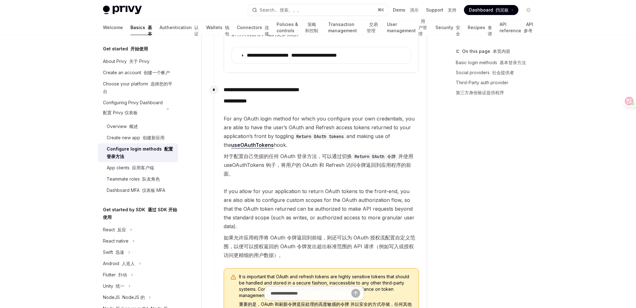
click at [221, 141] on div "**********" at bounding box center [316, 204] width 205 height 243
drag, startPoint x: 270, startPoint y: 201, endPoint x: 295, endPoint y: 202, distance: 25.0
click at [295, 234] on font "如果允许应用程序将 OAuth 令牌返回到前端，则还可以为 OAuth 授权流配置自定义范围，以便可以授权返回的 OAuth 令牌发出超出标准范围的 API …" at bounding box center [319, 246] width 191 height 24
drag, startPoint x: 316, startPoint y: 118, endPoint x: 347, endPoint y: 119, distance: 31.9
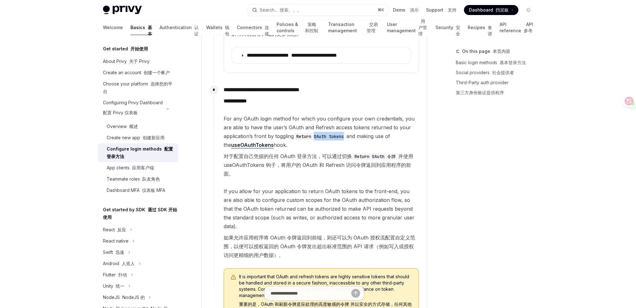
click at [346, 133] on code "Return OAuth tokens" at bounding box center [320, 136] width 53 height 7
copy code "OAuth tokens"
click at [323, 130] on span "For any OAuth login method for which you configure your own credentials, you ar…" at bounding box center [321, 147] width 195 height 66
click at [293, 123] on span "For any OAuth login method for which you configure your own credentials, you ar…" at bounding box center [321, 147] width 195 height 66
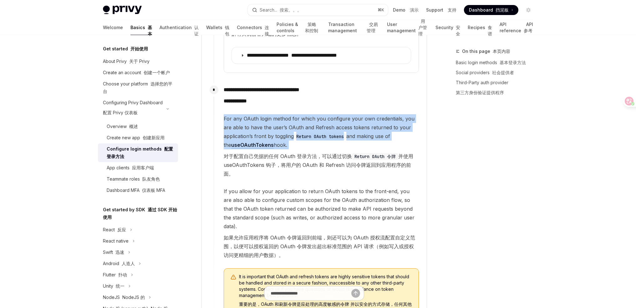
click at [293, 123] on span "For any OAuth login method for which you configure your own credentials, you ar…" at bounding box center [321, 147] width 195 height 66
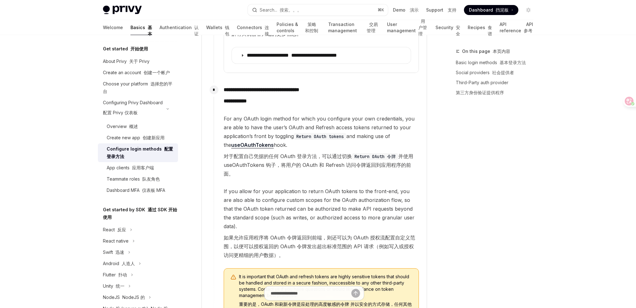
drag, startPoint x: 437, startPoint y: 152, endPoint x: 410, endPoint y: 262, distance: 113.3
click at [138, 141] on div "Create new app 创建新应用" at bounding box center [136, 138] width 58 height 8
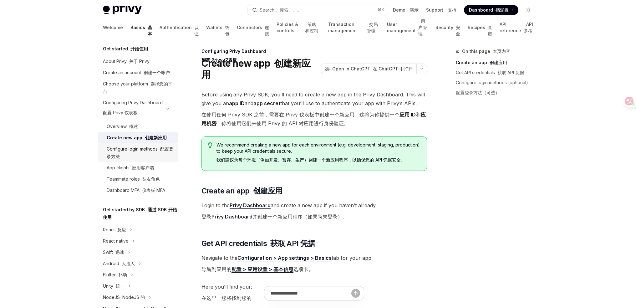
click at [148, 160] on div "Configure login methods 配置登录方法" at bounding box center [141, 152] width 68 height 15
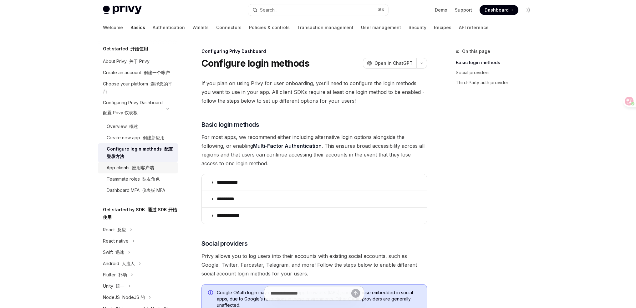
type textarea "*"
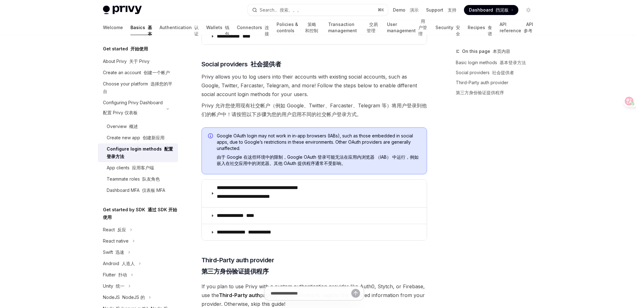
scroll to position [267, 0]
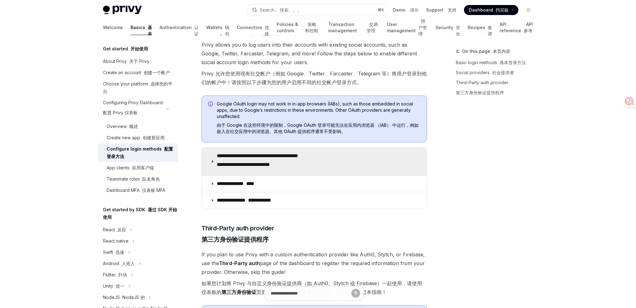
click at [270, 163] on font "**********" at bounding box center [243, 164] width 53 height 5
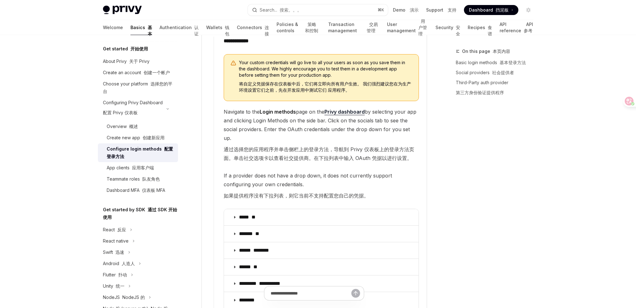
scroll to position [1010, 0]
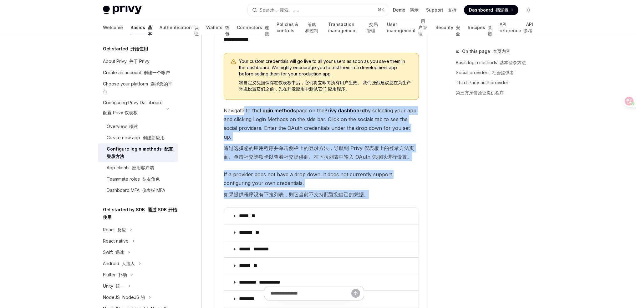
drag, startPoint x: 245, startPoint y: 99, endPoint x: 373, endPoint y: 176, distance: 149.5
click at [373, 176] on div "Your custom credentials will go live to all your users as soon as you save them…" at bounding box center [321, 219] width 195 height 332
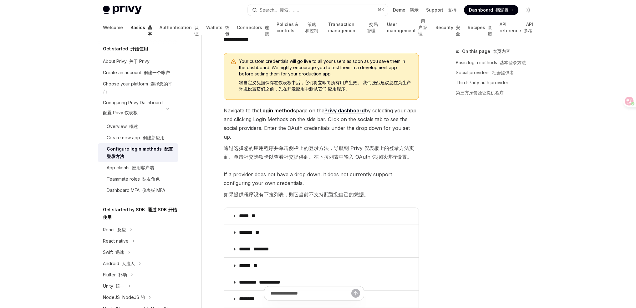
click at [373, 176] on span "If a provider does not have a drop down, it does not currently support configur…" at bounding box center [321, 185] width 195 height 31
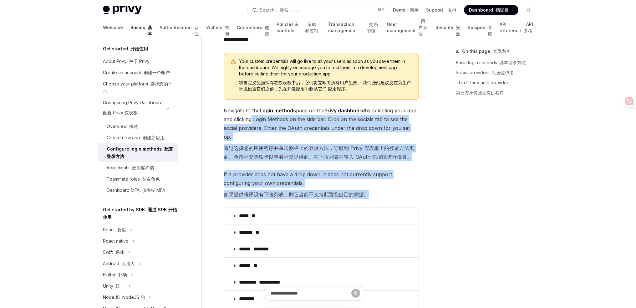
drag, startPoint x: 325, startPoint y: 160, endPoint x: 256, endPoint y: 109, distance: 85.0
click at [259, 112] on div "Your custom credentials will go live to all your users as soon as you save them…" at bounding box center [321, 219] width 195 height 332
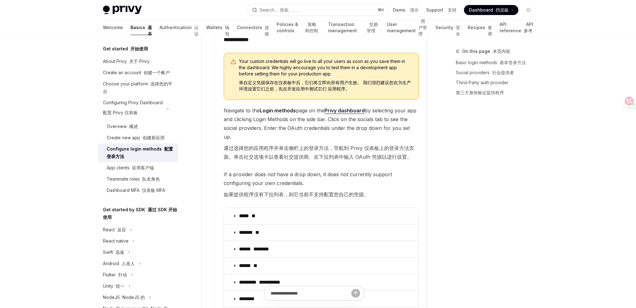
click at [257, 109] on span "Navigate to the Login methods page on the Privy dashboard by selecting your app…" at bounding box center [321, 135] width 195 height 58
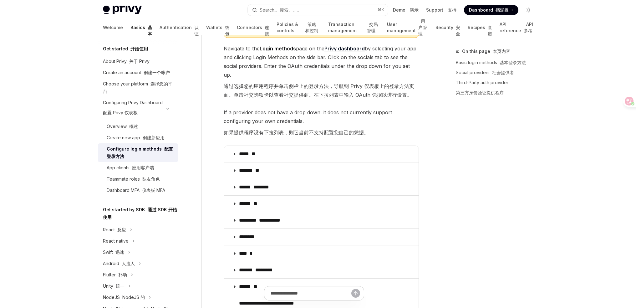
scroll to position [1128, 0]
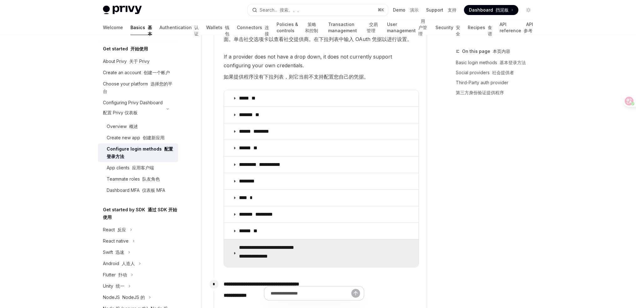
click at [271, 244] on p "**********" at bounding box center [274, 253] width 71 height 18
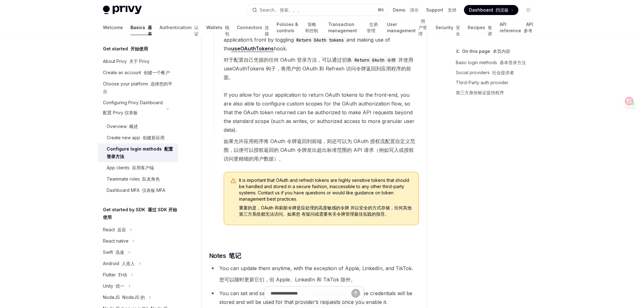
scroll to position [1744, 0]
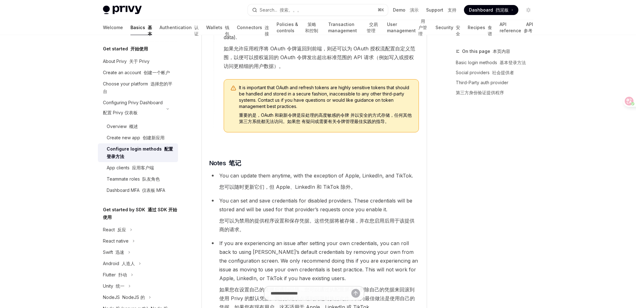
click at [285, 171] on li "You can update them anytime, with the exception of Apple, LinkedIn, and TikTok.…" at bounding box center [314, 182] width 210 height 23
click at [305, 171] on li "You can update them anytime, with the exception of Apple, LinkedIn, and TikTok.…" at bounding box center [314, 182] width 210 height 23
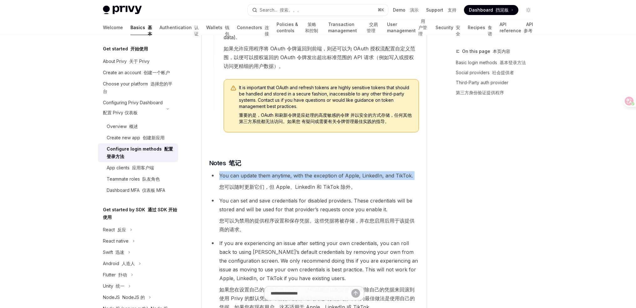
click at [305, 171] on li "You can update them anytime, with the exception of Apple, LinkedIn, and TikTok.…" at bounding box center [314, 182] width 210 height 23
click at [332, 196] on li "You can set and save credentials for disabled providers. These credentials will…" at bounding box center [314, 216] width 210 height 40
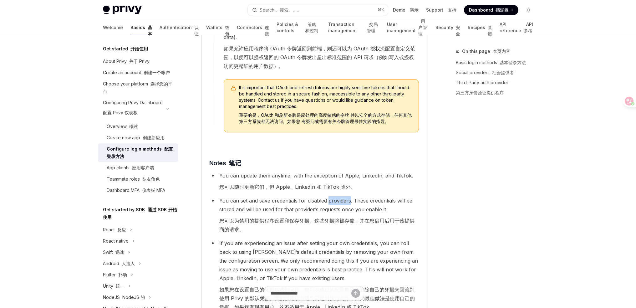
click at [332, 196] on li "You can set and save credentials for disabled providers. These credentials will…" at bounding box center [314, 216] width 210 height 40
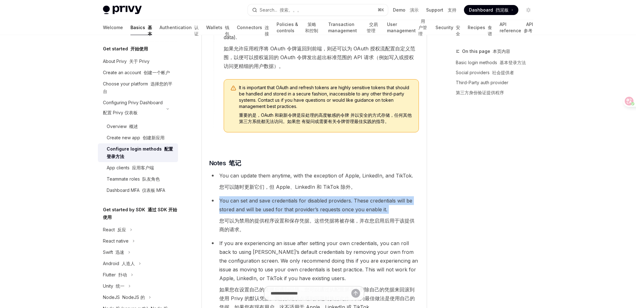
click at [332, 196] on li "You can set and save credentials for disabled providers. These credentials will…" at bounding box center [314, 216] width 210 height 40
click at [295, 196] on li "You can set and save credentials for disabled providers. These credentials will…" at bounding box center [314, 216] width 210 height 40
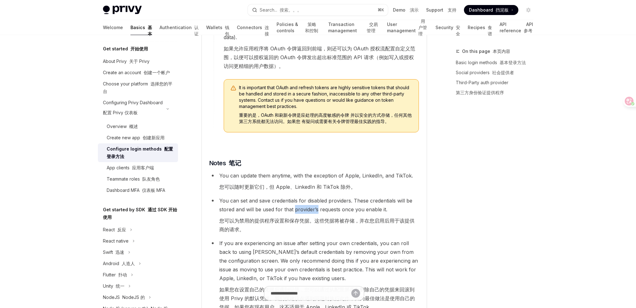
click at [295, 196] on li "You can set and save credentials for disabled providers. These credentials will…" at bounding box center [314, 216] width 210 height 40
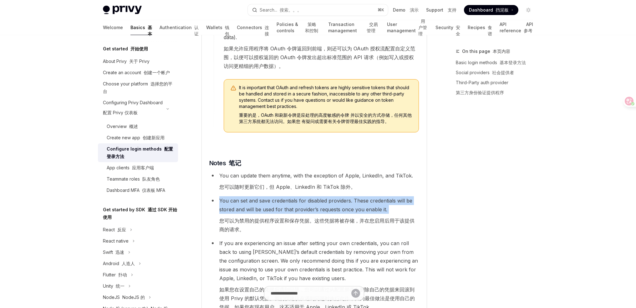
click at [294, 196] on li "You can set and save credentials for disabled providers. These credentials will…" at bounding box center [314, 216] width 210 height 40
click at [303, 196] on li "You can set and save credentials for disabled providers. These credentials will…" at bounding box center [314, 216] width 210 height 40
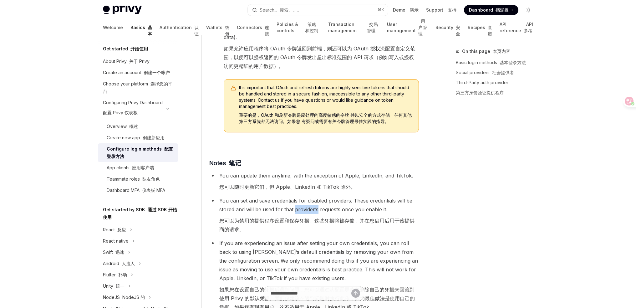
click at [303, 196] on li "You can set and save credentials for disabled providers. These credentials will…" at bounding box center [314, 216] width 210 height 40
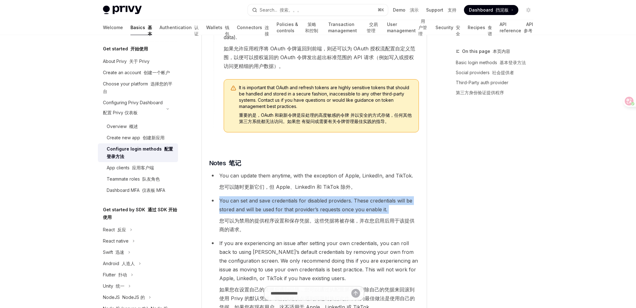
click at [303, 196] on li "You can set and save credentials for disabled providers. These credentials will…" at bounding box center [314, 216] width 210 height 40
click at [317, 196] on li "You can set and save credentials for disabled providers. These credentials will…" at bounding box center [314, 216] width 210 height 40
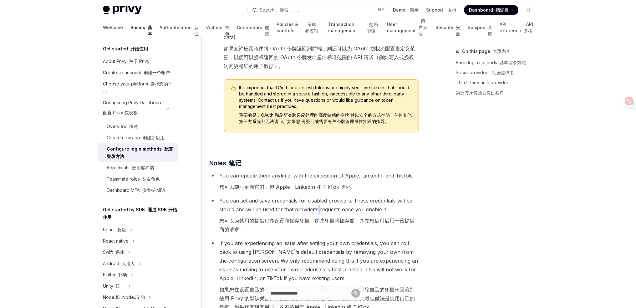
click at [317, 196] on li "You can set and save credentials for disabled providers. These credentials will…" at bounding box center [314, 216] width 210 height 40
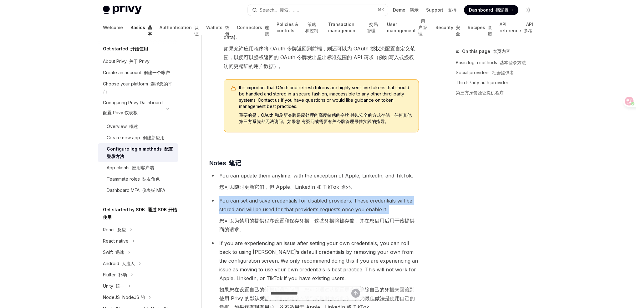
click at [317, 196] on li "You can set and save credentials for disabled providers. These credentials will…" at bounding box center [314, 216] width 210 height 40
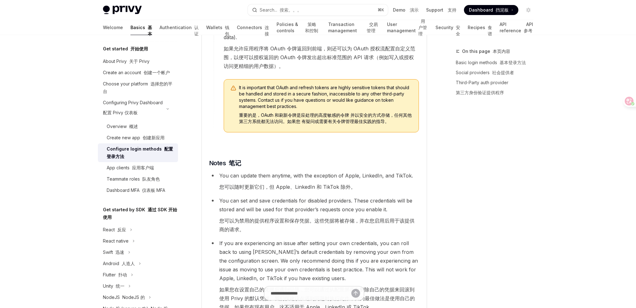
click at [272, 285] on font "如果您在设置自己的凭据后遇到问题，您可以通过从配置屏幕中删除自己的凭据来回滚到使用 Privy 的默认凭据。我们仅建议在遇到问题时执行此作，因为最佳做法是使用…" at bounding box center [319, 298] width 200 height 26
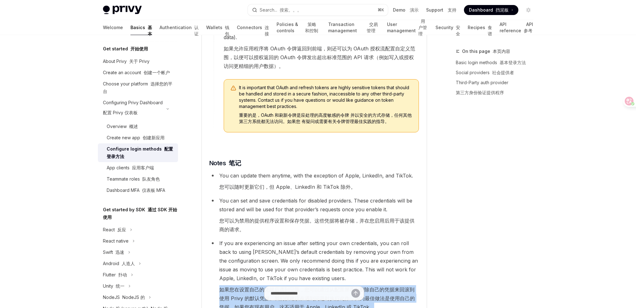
click at [272, 285] on font "如果您在设置自己的凭据后遇到问题，您可以通过从配置屏幕中删除自己的凭据来回滚到使用 Privy 的默认凭据。我们仅建议在遇到问题时执行此作，因为最佳做法是使用…" at bounding box center [319, 298] width 200 height 26
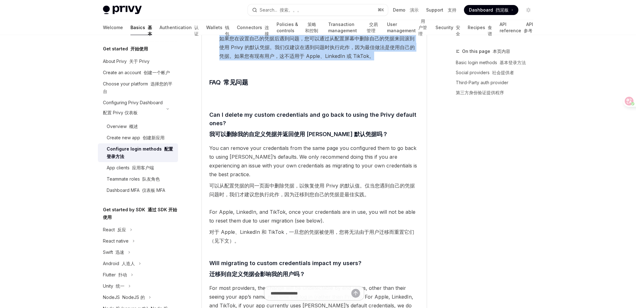
scroll to position [1995, 0]
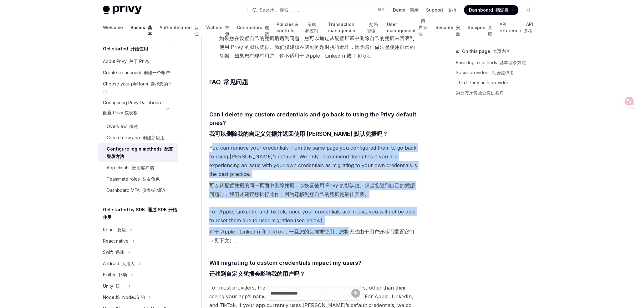
drag, startPoint x: 218, startPoint y: 112, endPoint x: 356, endPoint y: 190, distance: 158.3
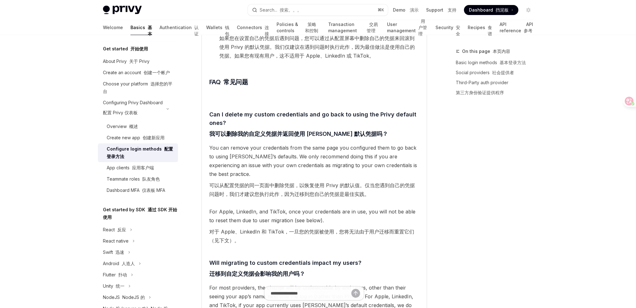
click at [356, 228] on font "对于 Apple、LinkedIn 和 TikTok，一旦您的凭据被使用，您将无法由于用户迁移而重置它们（见下文）。" at bounding box center [311, 235] width 205 height 15
click at [323, 294] on input "text" at bounding box center [311, 293] width 111 height 14
type input "*"
type input "**********"
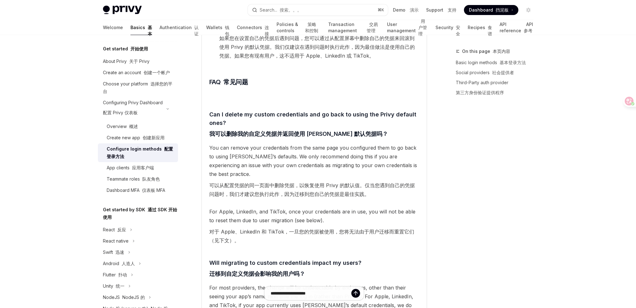
type textarea "*"
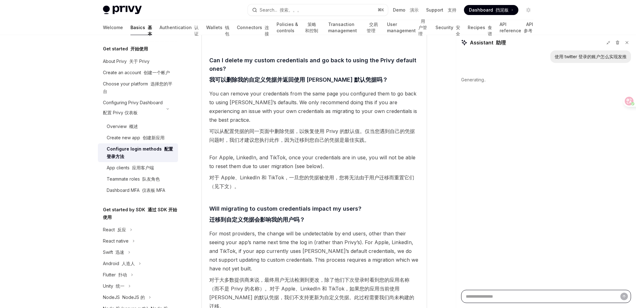
scroll to position [2195, 0]
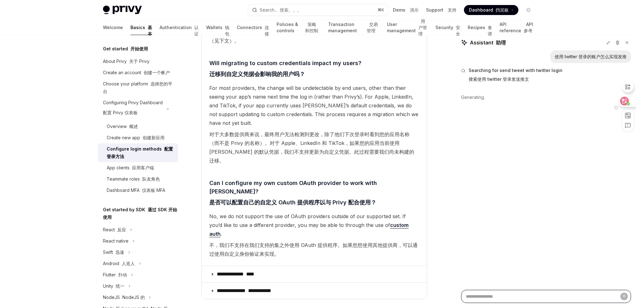
click at [629, 102] on circle at bounding box center [627, 103] width 3 height 3
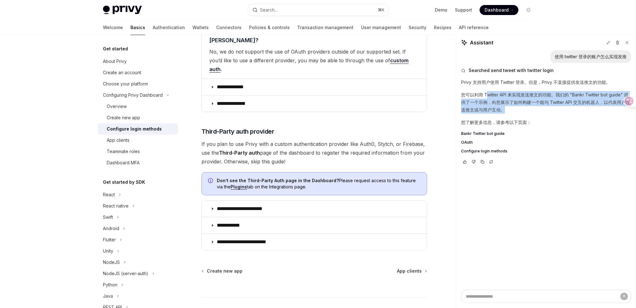
drag, startPoint x: 488, startPoint y: 96, endPoint x: 525, endPoint y: 109, distance: 38.7
click at [524, 109] on p "您可以利用 Twitter API 来实现发送推文的功能。我们的 "Bankr Twitter bot guide" 提供了一个示例，向您展示了如何构建一个能…" at bounding box center [546, 102] width 170 height 23
drag, startPoint x: 525, startPoint y: 109, endPoint x: 529, endPoint y: 109, distance: 4.4
click at [525, 109] on p "您可以利用 Twitter API 来实现发送推文的功能。我们的 "Bankr Twitter bot guide" 提供了一个示例，向您展示了如何构建一个能…" at bounding box center [546, 102] width 170 height 23
drag, startPoint x: 529, startPoint y: 109, endPoint x: 478, endPoint y: 80, distance: 59.5
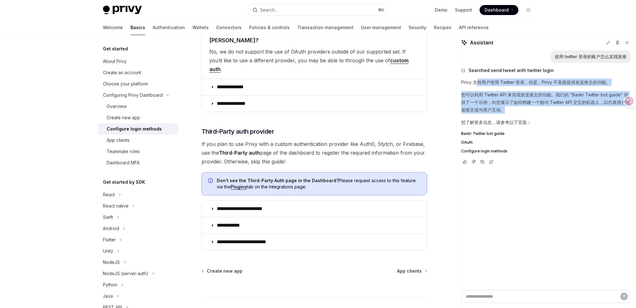
click at [478, 80] on div "Privy 支持用户使用 Twitter 登录。但是，Privy 不直接提供发送推文的功能。 您可以利用 Twitter API 来实现发送推文的功能。我们的…" at bounding box center [546, 116] width 170 height 75
click at [478, 80] on p "Privy 支持用户使用 Twitter 登录。但是，Privy 不直接提供发送推文的功能。" at bounding box center [546, 83] width 170 height 8
drag, startPoint x: 521, startPoint y: 87, endPoint x: 561, endPoint y: 118, distance: 51.0
click at [561, 118] on div "Privy 支持用户使用 Twitter 登录。但是，Privy 不直接提供发送推文的功能。 您可以利用 Twitter API 来实现发送推文的功能。我们的…" at bounding box center [546, 116] width 170 height 75
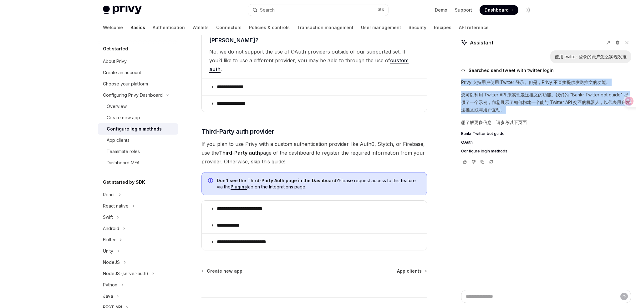
drag, startPoint x: 571, startPoint y: 117, endPoint x: 513, endPoint y: 78, distance: 69.7
click at [513, 78] on div "Searched send tweet with twitter login Privy 支持用户使用 Twitter 登录。但是，Privy 不直接提供发送…" at bounding box center [546, 116] width 170 height 106
click at [532, 83] on p "Privy 支持用户使用 Twitter 登录。但是，Privy 不直接提供发送推文的功能。" at bounding box center [546, 83] width 170 height 8
drag, startPoint x: 531, startPoint y: 82, endPoint x: 584, endPoint y: 113, distance: 62.0
click at [583, 113] on div "Privy 支持用户使用 Twitter 登录。但是，Privy 不直接提供发送推文的功能。 您可以利用 Twitter API 来实现发送推文的功能。我们的…" at bounding box center [546, 116] width 170 height 75
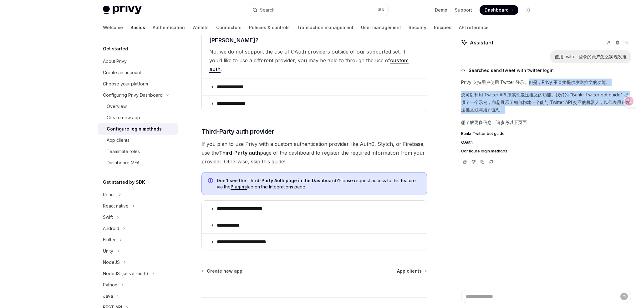
click at [584, 113] on p "您可以利用 Twitter API 来实现发送推文的功能。我们的 "Bankr Twitter bot guide" 提供了一个示例，向您展示了如何构建一个能…" at bounding box center [546, 102] width 170 height 23
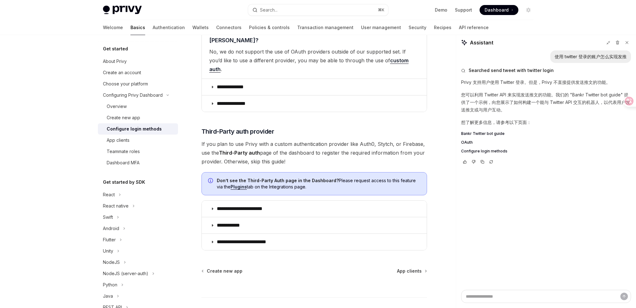
click at [470, 140] on span "OAuth" at bounding box center [467, 142] width 12 height 5
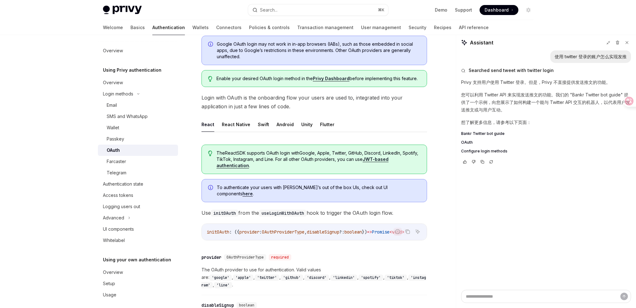
scroll to position [105, 0]
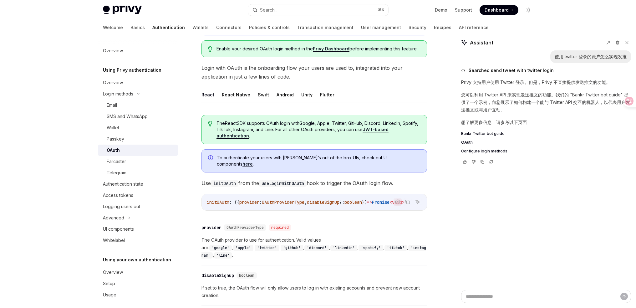
drag, startPoint x: 324, startPoint y: 207, endPoint x: 285, endPoint y: 205, distance: 39.1
click at [290, 207] on div "Report incorrect code Copy Ask AI initOAuth : ({ provider : OAuthProviderType ,…" at bounding box center [314, 202] width 226 height 17
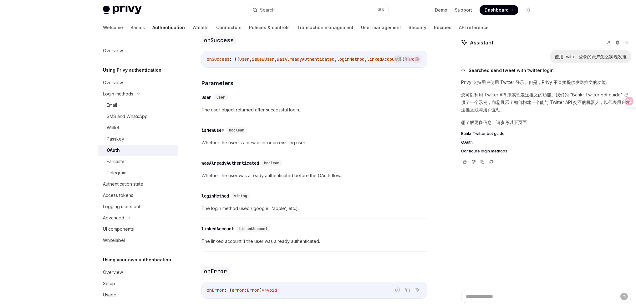
scroll to position [892, 0]
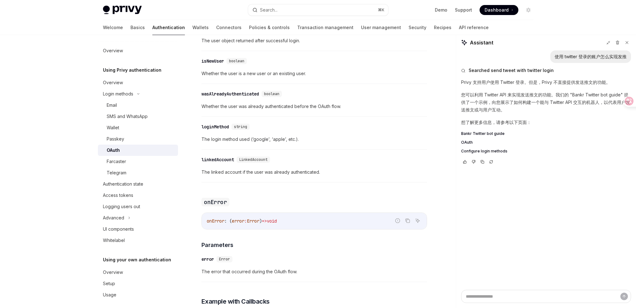
click at [281, 168] on span "The linked account if the user was already authenticated." at bounding box center [314, 172] width 226 height 8
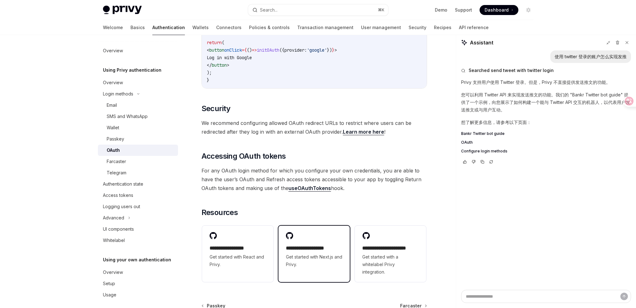
scroll to position [1353, 0]
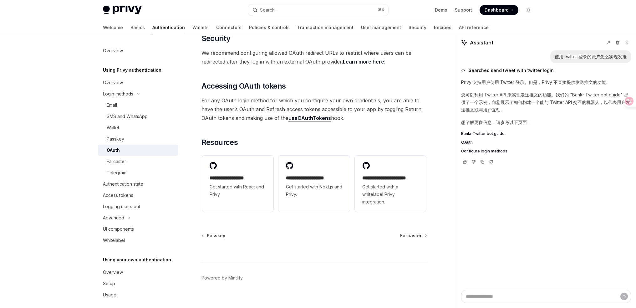
click at [271, 96] on span "For any OAuth login method for which you configure your own credentials, you ar…" at bounding box center [314, 109] width 226 height 26
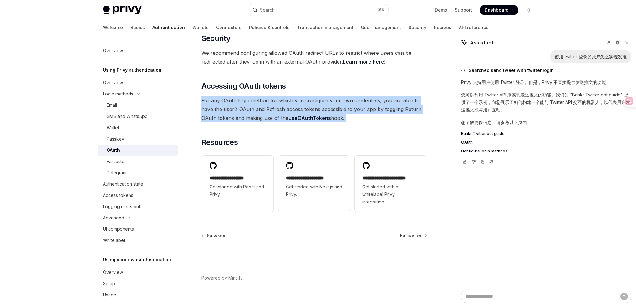
click at [271, 96] on span "For any OAuth login method for which you configure your own credentials, you ar…" at bounding box center [314, 109] width 226 height 26
copy span "For any OAuth login method for which you configure your own credentials, you ar…"
click at [410, 111] on span "For any OAuth login method for which you configure your own credentials, you ar…" at bounding box center [314, 109] width 226 height 26
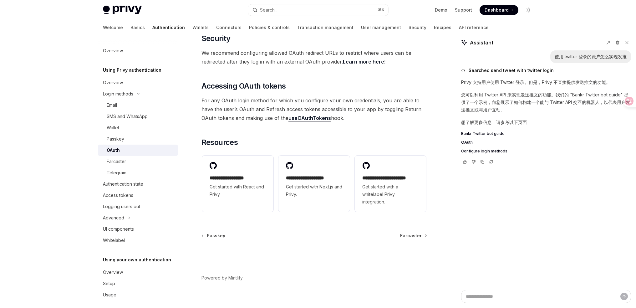
scroll to position [1297, 0]
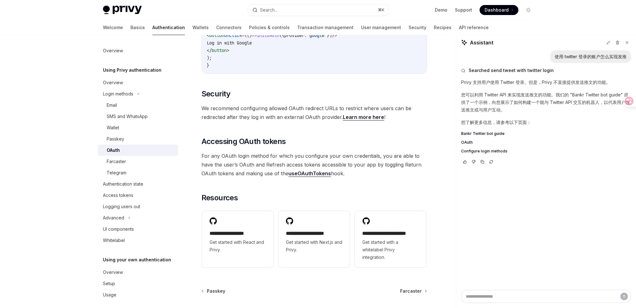
click at [300, 170] on link "useOAuthTokens" at bounding box center [309, 173] width 43 height 7
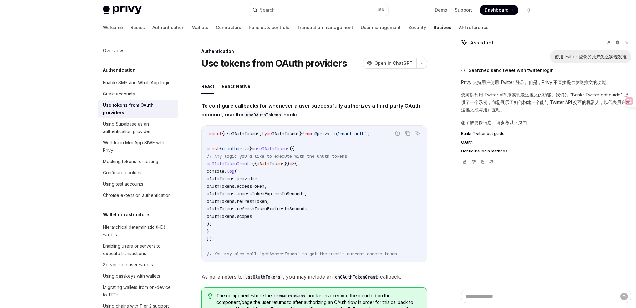
drag, startPoint x: 241, startPoint y: 183, endPoint x: 312, endPoint y: 226, distance: 82.2
click at [312, 226] on code "import { useOAuthTokens , type OAuthTokens } from '@privy-io/react-auth' ; cons…" at bounding box center [314, 194] width 215 height 128
drag, startPoint x: 215, startPoint y: 175, endPoint x: 303, endPoint y: 223, distance: 100.6
click at [303, 223] on code "import { useOAuthTokens , type OAuthTokens } from '@privy-io/react-auth' ; cons…" at bounding box center [314, 194] width 215 height 128
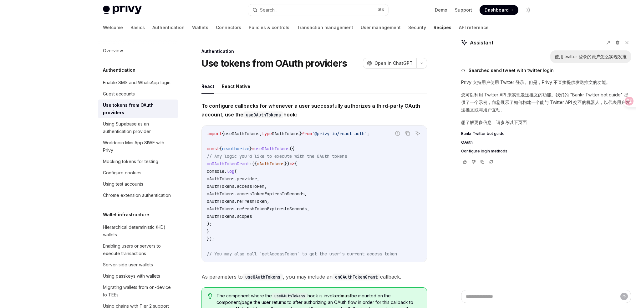
click at [303, 223] on code "import { useOAuthTokens , type OAuthTokens } from '@privy-io/react-auth' ; cons…" at bounding box center [314, 194] width 215 height 128
drag, startPoint x: 220, startPoint y: 222, endPoint x: 216, endPoint y: 170, distance: 52.3
click at [216, 170] on code "import { useOAuthTokens , type OAuthTokens } from '@privy-io/react-auth' ; cons…" at bounding box center [314, 194] width 215 height 128
copy code "console . log ( oAuthTokens . provider , oAuthTokens . accessToken , oAuthToken…"
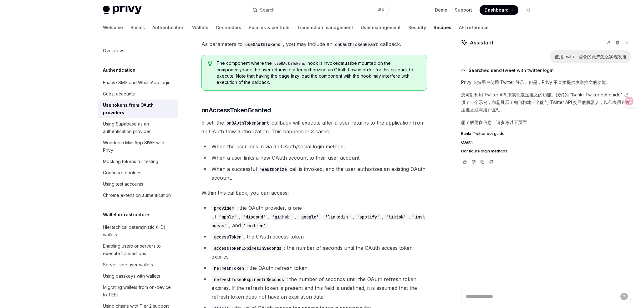
scroll to position [241, 0]
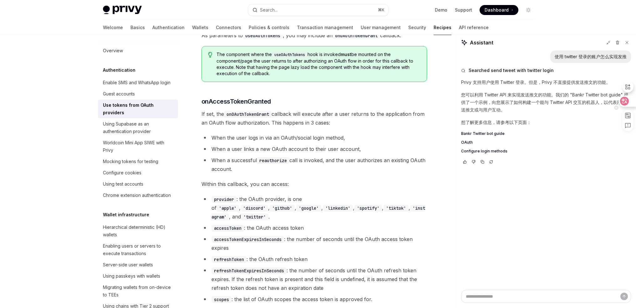
click at [629, 102] on div at bounding box center [626, 100] width 17 height 11
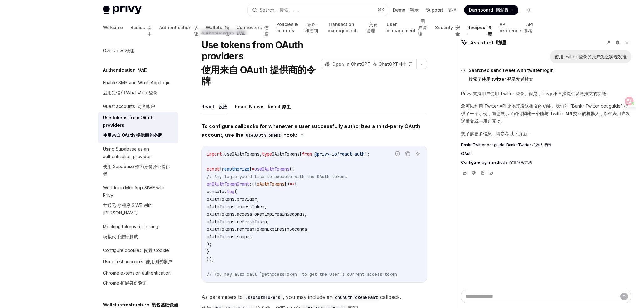
scroll to position [0, 0]
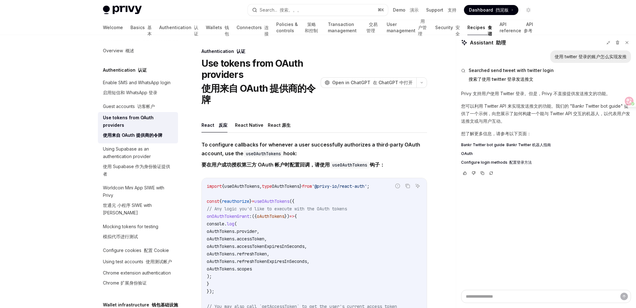
click at [275, 163] on font "要在用户成功授权第三方 OAuth 帐户时配置回调，请使用 useOAuthTokens 钩子：" at bounding box center [292, 164] width 183 height 6
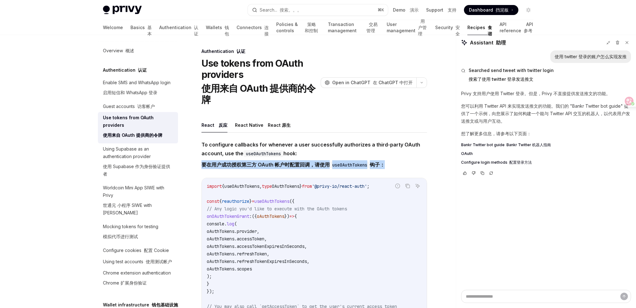
click at [275, 163] on font "要在用户成功授权第三方 OAuth 帐户时配置回调，请使用 useOAuthTokens 钩子：" at bounding box center [292, 164] width 183 height 6
click at [292, 164] on font "要在用户成功授权第三方 OAuth 帐户时配置回调，请使用 useOAuthTokens 钩子：" at bounding box center [292, 164] width 183 height 6
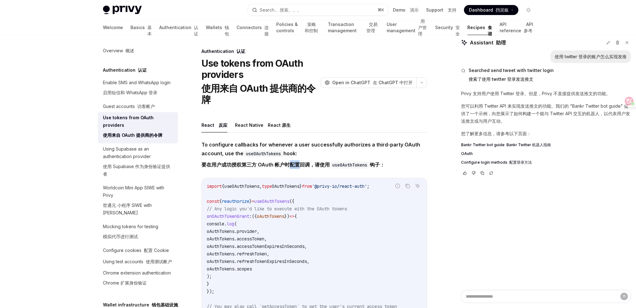
click at [292, 164] on font "要在用户成功授权第三方 OAuth 帐户时配置回调，请使用 useOAuthTokens 钩子：" at bounding box center [292, 164] width 183 height 6
click at [294, 164] on font "要在用户成功授权第三方 OAuth 帐户时配置回调，请使用 useOAuthTokens 钩子：" at bounding box center [292, 164] width 183 height 6
click at [324, 164] on font "要在用户成功授权第三方 OAuth 帐户时配置回调，请使用 useOAuthTokens 钩子：" at bounding box center [292, 164] width 183 height 6
click at [347, 165] on code "useOAuthTokens" at bounding box center [350, 164] width 40 height 7
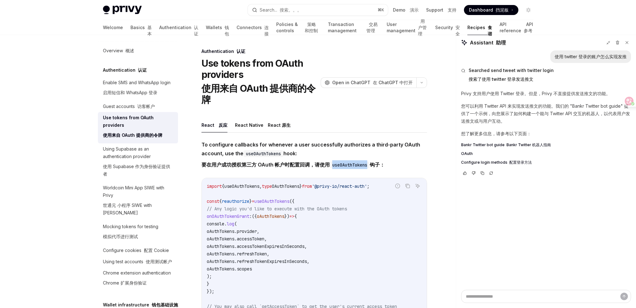
click at [347, 165] on code "useOAuthTokens" at bounding box center [350, 164] width 40 height 7
click at [285, 167] on font "要在用户成功授权第三方 OAuth 帐户时配置回调，请使用 useOAuthTokens 钩子：" at bounding box center [292, 164] width 183 height 6
click at [342, 166] on code "useOAuthTokens" at bounding box center [350, 164] width 40 height 7
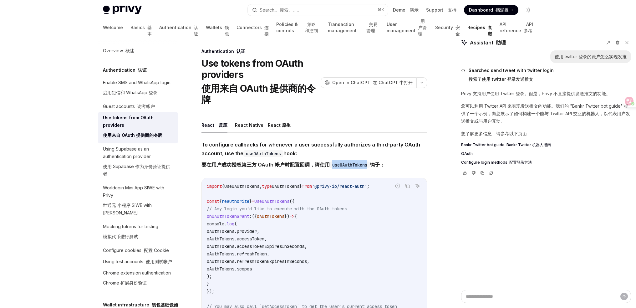
click at [350, 165] on code "useOAuthTokens" at bounding box center [350, 164] width 40 height 7
click at [165, 160] on div "Using Supabase as an authentication provider 使用 Supabase 作为身份验证提供者" at bounding box center [138, 162] width 71 height 35
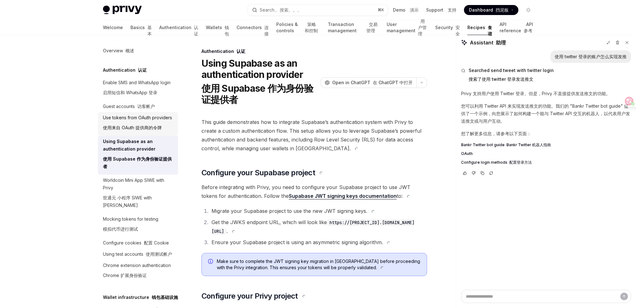
click at [135, 120] on link "Use tokens from OAuth providers 使用来自 OAuth 提供商的令牌" at bounding box center [138, 124] width 80 height 24
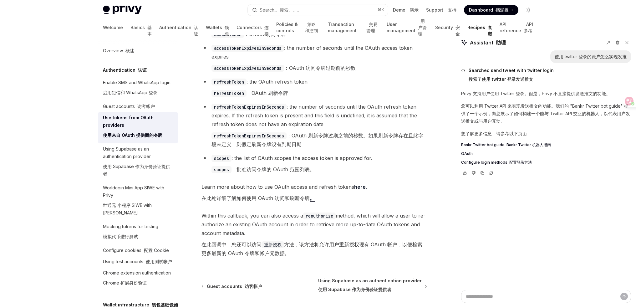
scroll to position [658, 0]
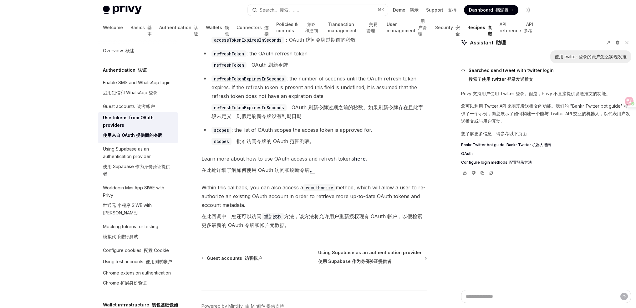
type textarea "*"
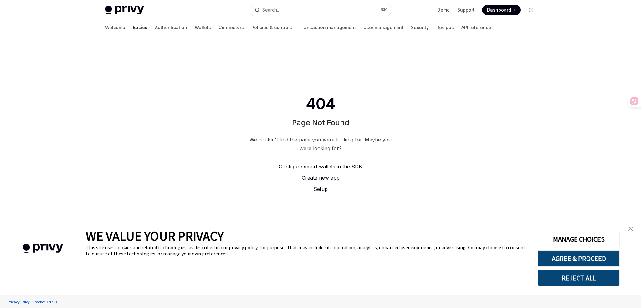
type textarea "*"
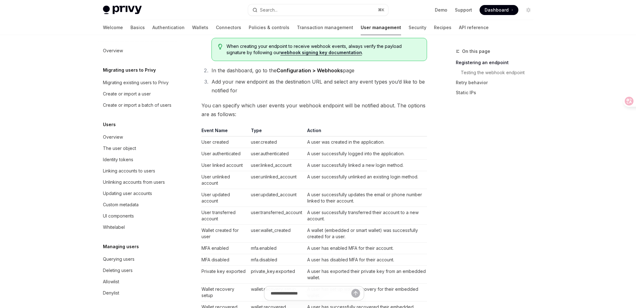
scroll to position [54, 0]
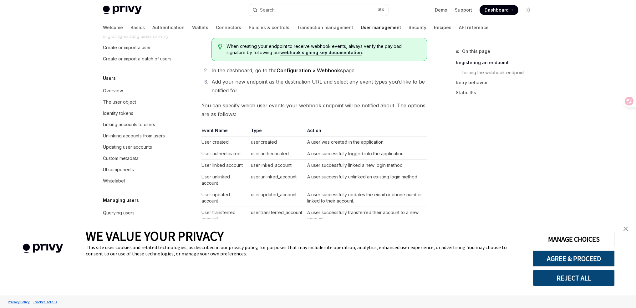
type textarea "*"
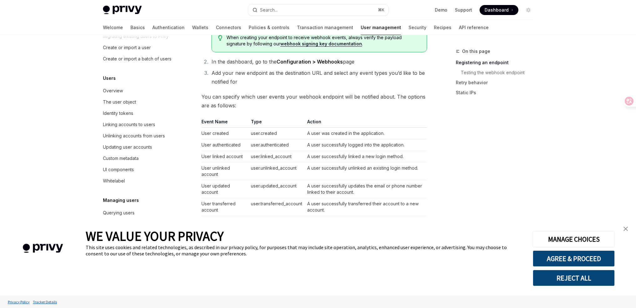
click at [627, 231] on img "close banner" at bounding box center [625, 228] width 4 height 4
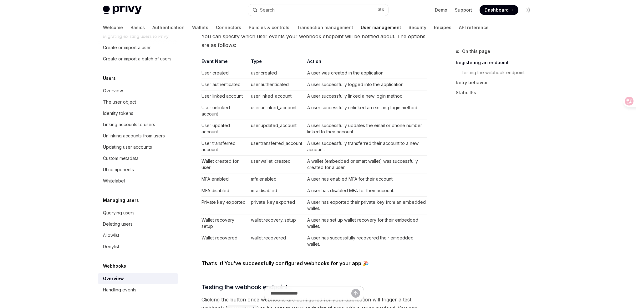
scroll to position [416, 0]
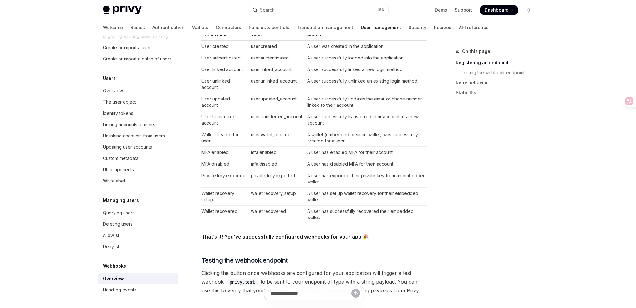
click at [378, 154] on td "A user has enabled MFA for their account." at bounding box center [366, 153] width 122 height 12
click at [327, 140] on td "A wallet (embedded or smart wallet) was successfully created for a user." at bounding box center [366, 138] width 122 height 18
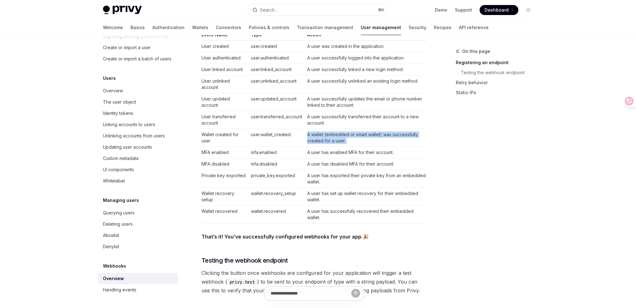
click at [327, 140] on td "A wallet (embedded or smart wallet) was successfully created for a user." at bounding box center [366, 138] width 122 height 18
click at [316, 135] on td "A wallet (embedded or smart wallet) was successfully created for a user." at bounding box center [366, 138] width 122 height 18
click at [314, 115] on td "A user successfully transferred their account to a new account." at bounding box center [366, 120] width 122 height 18
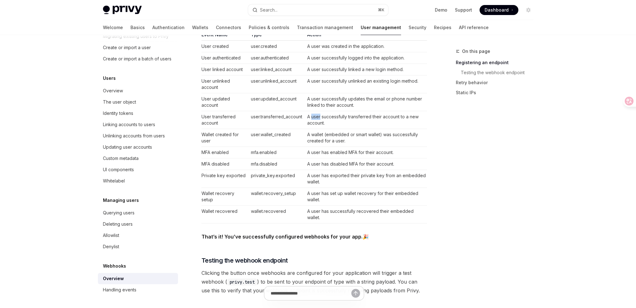
click at [314, 115] on td "A user successfully transferred their account to a new account." at bounding box center [366, 120] width 122 height 18
click at [323, 91] on td "A user successfully unlinked an existing login method." at bounding box center [366, 84] width 122 height 18
click at [323, 90] on td "A user successfully unlinked an existing login method." at bounding box center [366, 84] width 122 height 18
click at [349, 95] on td "A user successfully updates the email or phone number linked to their account." at bounding box center [366, 102] width 122 height 18
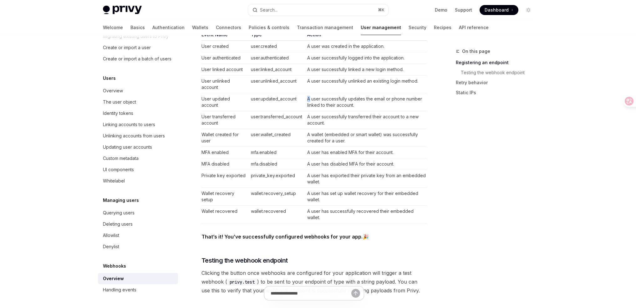
click at [349, 95] on td "A user successfully updates the email or phone number linked to their account." at bounding box center [366, 102] width 122 height 18
click at [335, 77] on td "A user successfully unlinked an existing login method." at bounding box center [366, 84] width 122 height 18
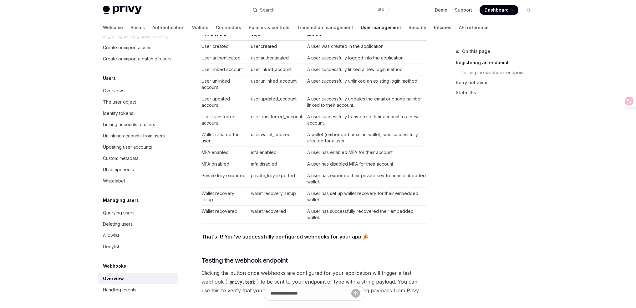
click at [343, 66] on td "A user successfully linked a new login method." at bounding box center [366, 70] width 122 height 12
click at [346, 50] on td "A user was created in the application." at bounding box center [366, 47] width 122 height 12
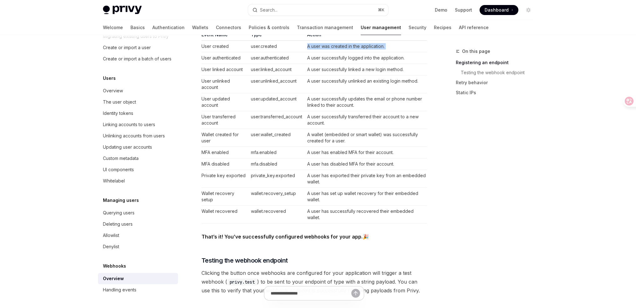
click at [346, 50] on td "A user was created in the application." at bounding box center [366, 47] width 122 height 12
click at [330, 43] on td "A user was created in the application." at bounding box center [366, 47] width 122 height 12
click at [349, 46] on td "A user was created in the application." at bounding box center [366, 47] width 122 height 12
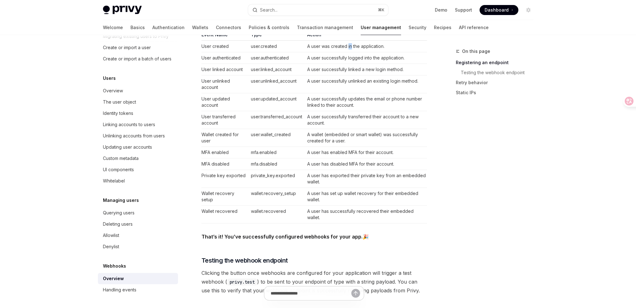
click at [349, 46] on td "A user was created in the application." at bounding box center [366, 47] width 122 height 12
click at [362, 58] on td "A user successfully logged into the application." at bounding box center [366, 58] width 122 height 12
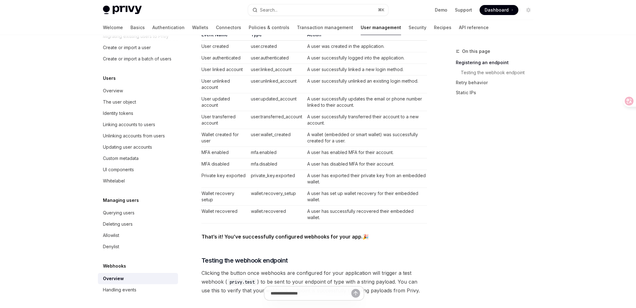
click at [371, 56] on td "A user successfully logged into the application." at bounding box center [366, 58] width 122 height 12
click at [355, 56] on td "A user successfully logged into the application." at bounding box center [366, 58] width 122 height 12
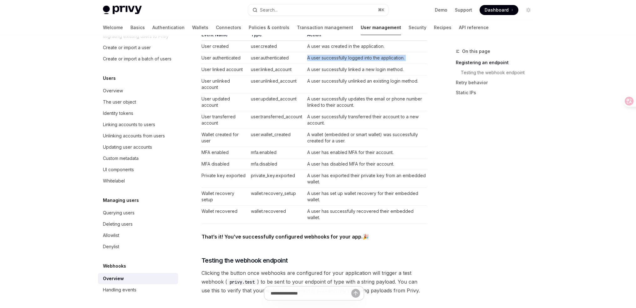
click at [355, 56] on td "A user successfully logged into the application." at bounding box center [366, 58] width 122 height 12
click at [353, 71] on td "A user successfully linked a new login method." at bounding box center [366, 70] width 122 height 12
click at [364, 84] on td "A user successfully unlinked an existing login method." at bounding box center [366, 84] width 122 height 18
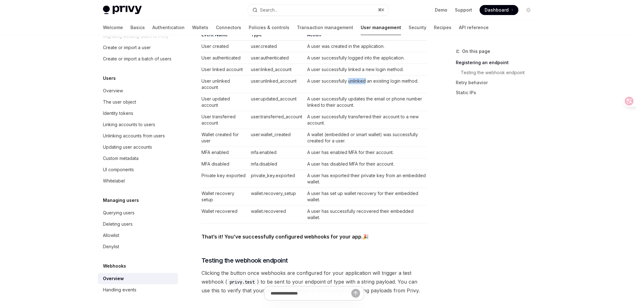
click at [364, 84] on td "A user successfully unlinked an existing login method." at bounding box center [366, 84] width 122 height 18
click at [342, 71] on td "A user successfully linked a new login method." at bounding box center [366, 70] width 122 height 12
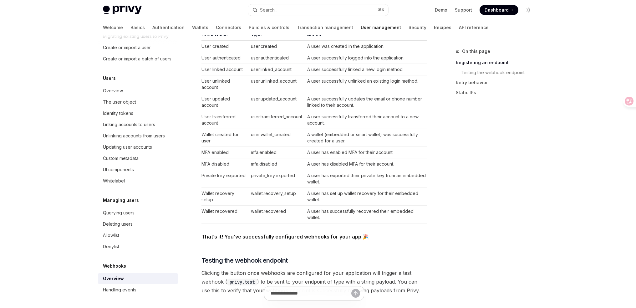
click at [341, 58] on td "A user successfully logged into the application." at bounding box center [366, 58] width 122 height 12
click at [342, 49] on td "A user was created in the application." at bounding box center [366, 47] width 122 height 12
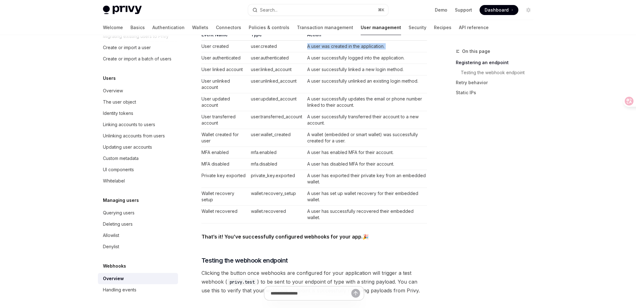
drag, startPoint x: 342, startPoint y: 49, endPoint x: 373, endPoint y: 62, distance: 33.5
click at [342, 49] on td "A user was created in the application." at bounding box center [366, 47] width 122 height 12
click at [373, 62] on td "A user successfully logged into the application." at bounding box center [366, 58] width 122 height 12
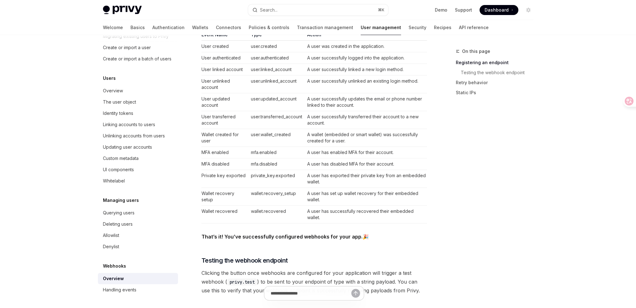
drag, startPoint x: 480, startPoint y: 214, endPoint x: 478, endPoint y: 219, distance: 5.3
click at [480, 215] on div "On this page Registering an endpoint Testing the webhook endpoint Retry behavio…" at bounding box center [490, 178] width 95 height 260
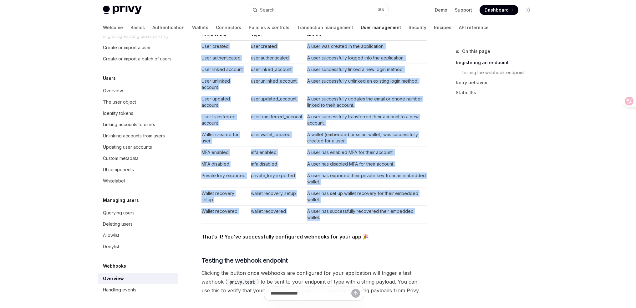
drag, startPoint x: 194, startPoint y: 42, endPoint x: 435, endPoint y: 216, distance: 297.1
click at [435, 216] on div "On this page Registering an endpoint Testing the webhook endpoint Retry behavio…" at bounding box center [318, 144] width 440 height 1051
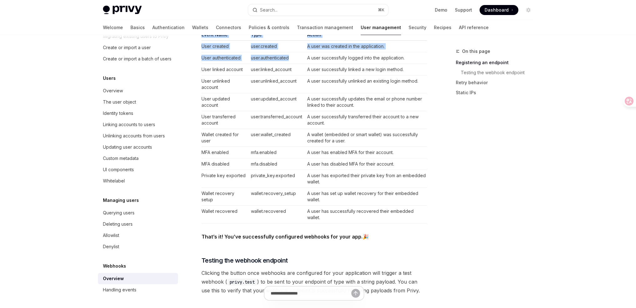
drag, startPoint x: 436, startPoint y: 215, endPoint x: 296, endPoint y: 60, distance: 208.1
click at [296, 60] on div "On this page Registering an endpoint Testing the webhook endpoint Retry behavio…" at bounding box center [318, 144] width 440 height 1051
click at [296, 60] on td "user.authenticated" at bounding box center [276, 58] width 56 height 12
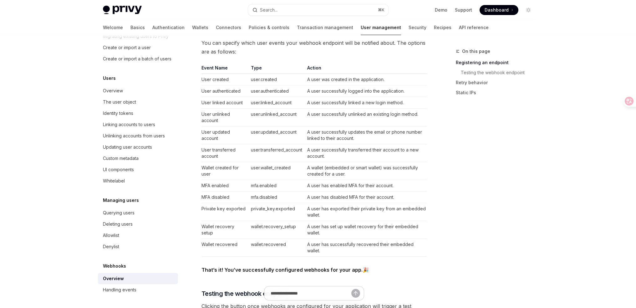
scroll to position [357, 0]
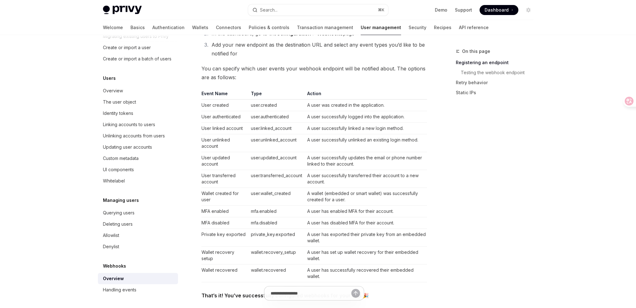
drag, startPoint x: 200, startPoint y: 95, endPoint x: 425, endPoint y: 284, distance: 294.8
click at [434, 292] on div "On this page Registering an endpoint Testing the webhook endpoint Retry behavio…" at bounding box center [318, 203] width 440 height 1051
click at [383, 252] on td "A user has set up wallet recovery for their embedded wallet." at bounding box center [366, 255] width 122 height 18
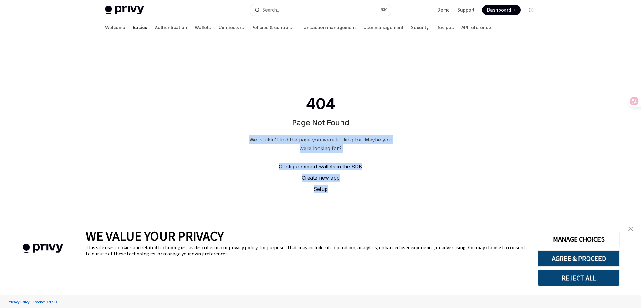
drag, startPoint x: 283, startPoint y: 118, endPoint x: 443, endPoint y: 192, distance: 175.8
click at [442, 192] on div "404 Page Not Found We couldn't find the page you were looking for. Maybe you we…" at bounding box center [320, 144] width 641 height 218
drag, startPoint x: 443, startPoint y: 192, endPoint x: 346, endPoint y: 157, distance: 102.8
click at [443, 192] on div "404 Page Not Found We couldn't find the page you were looking for. Maybe you we…" at bounding box center [320, 144] width 641 height 218
drag, startPoint x: 336, startPoint y: 121, endPoint x: 418, endPoint y: 157, distance: 90.1
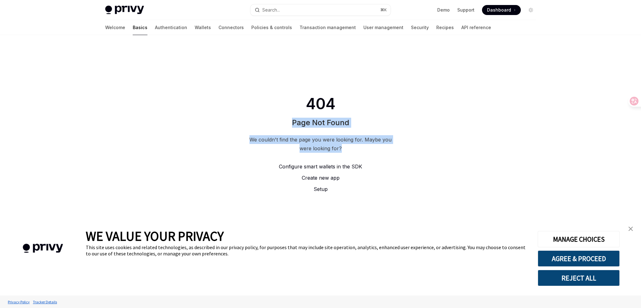
click at [417, 156] on div "404 Page Not Found We couldn't find the page you were looking for. Maybe you we…" at bounding box center [320, 144] width 641 height 218
click at [418, 157] on div "404 Page Not Found We couldn't find the page you were looking for. Maybe you we…" at bounding box center [320, 144] width 641 height 218
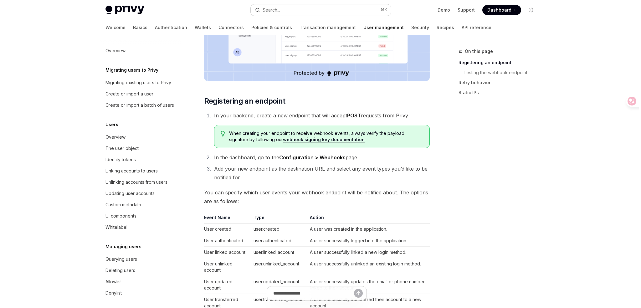
scroll to position [54, 0]
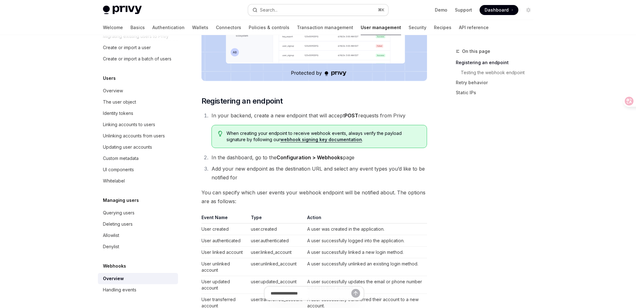
click at [286, 10] on button "Search... ⌘ K" at bounding box center [318, 9] width 140 height 11
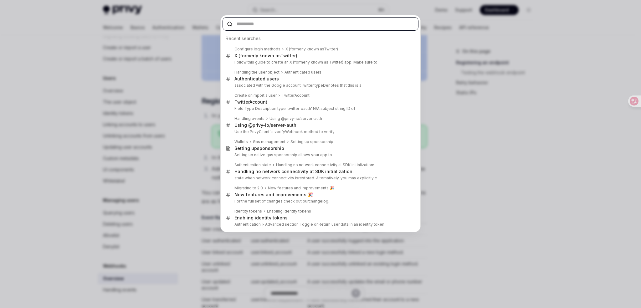
type textarea "*"
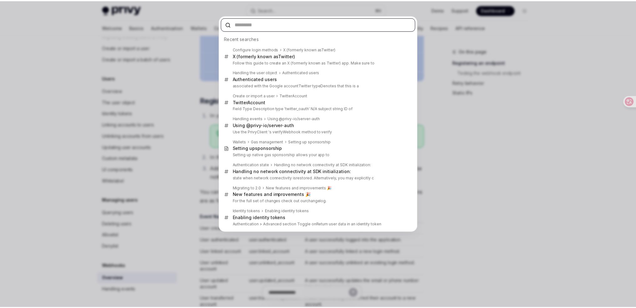
scroll to position [0, 0]
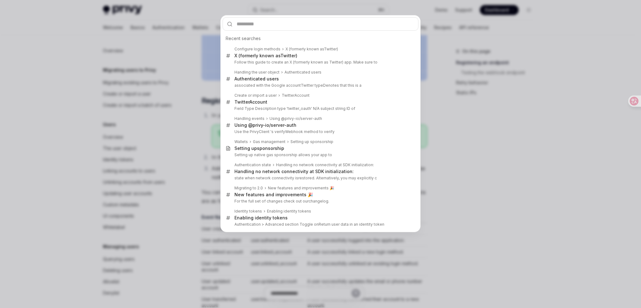
click at [469, 161] on div "Recent searches Configure login methods X (formerly known as Twitter ) X (forme…" at bounding box center [320, 154] width 641 height 308
